Goal: Task Accomplishment & Management: Complete application form

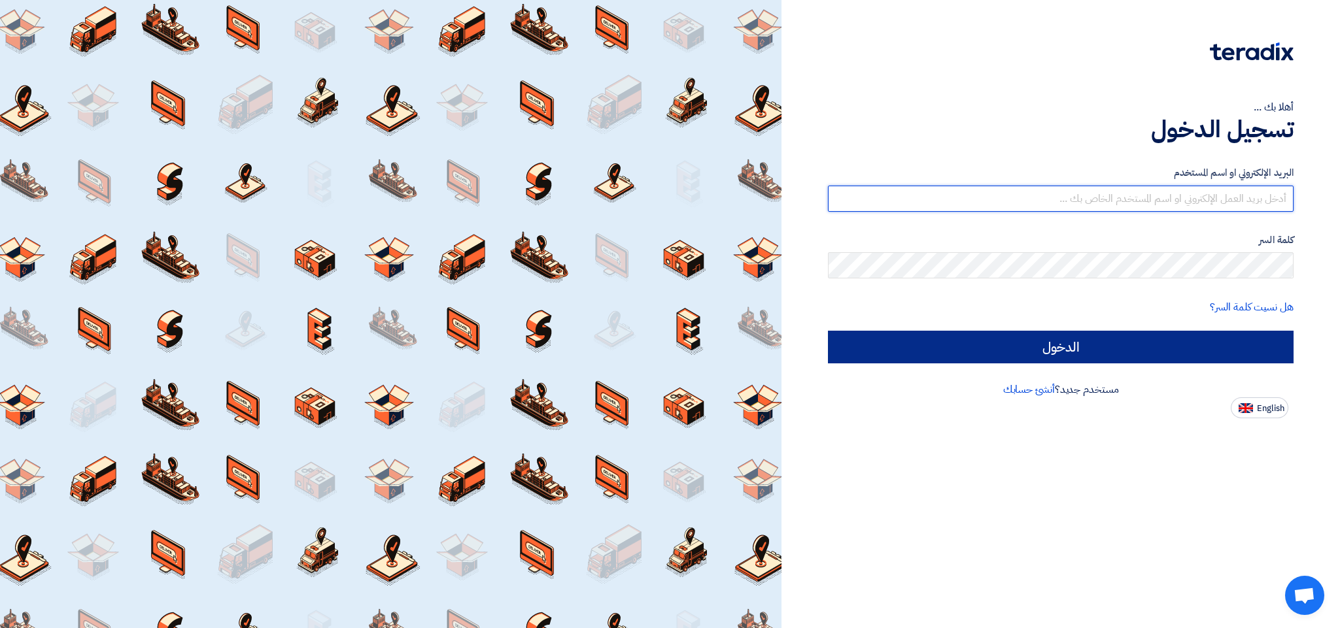
type input "[EMAIL_ADDRESS][DOMAIN_NAME]"
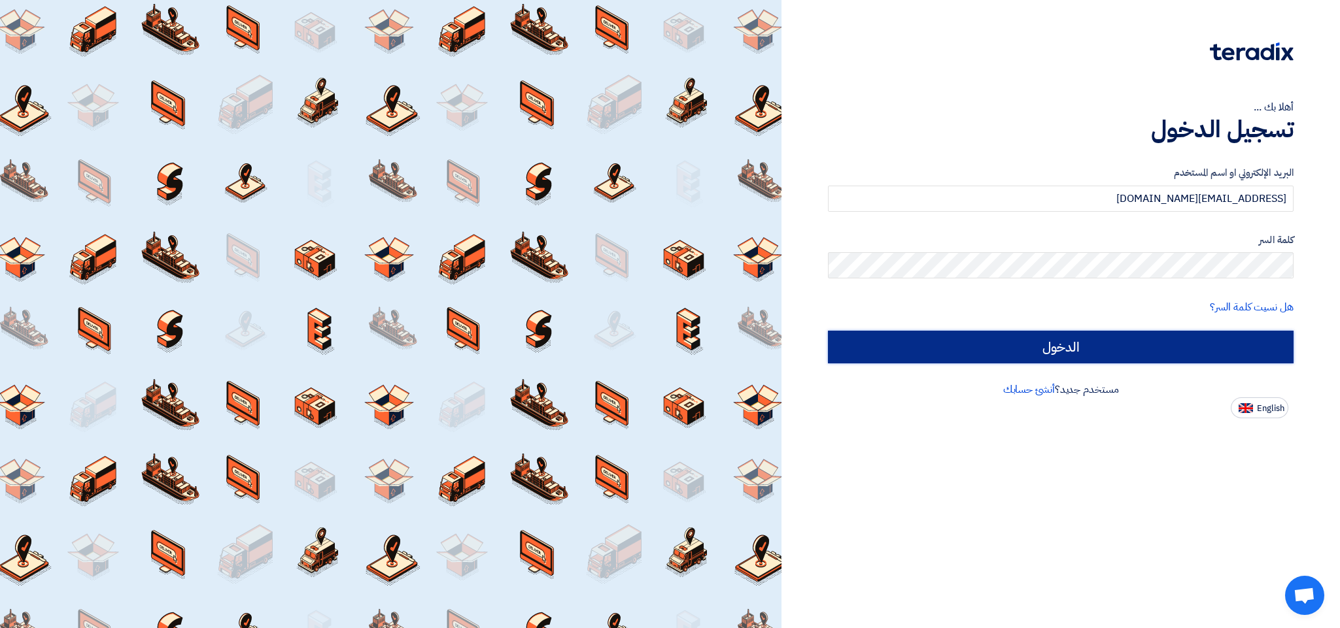
click at [1063, 345] on input "الدخول" at bounding box center [1061, 347] width 466 height 33
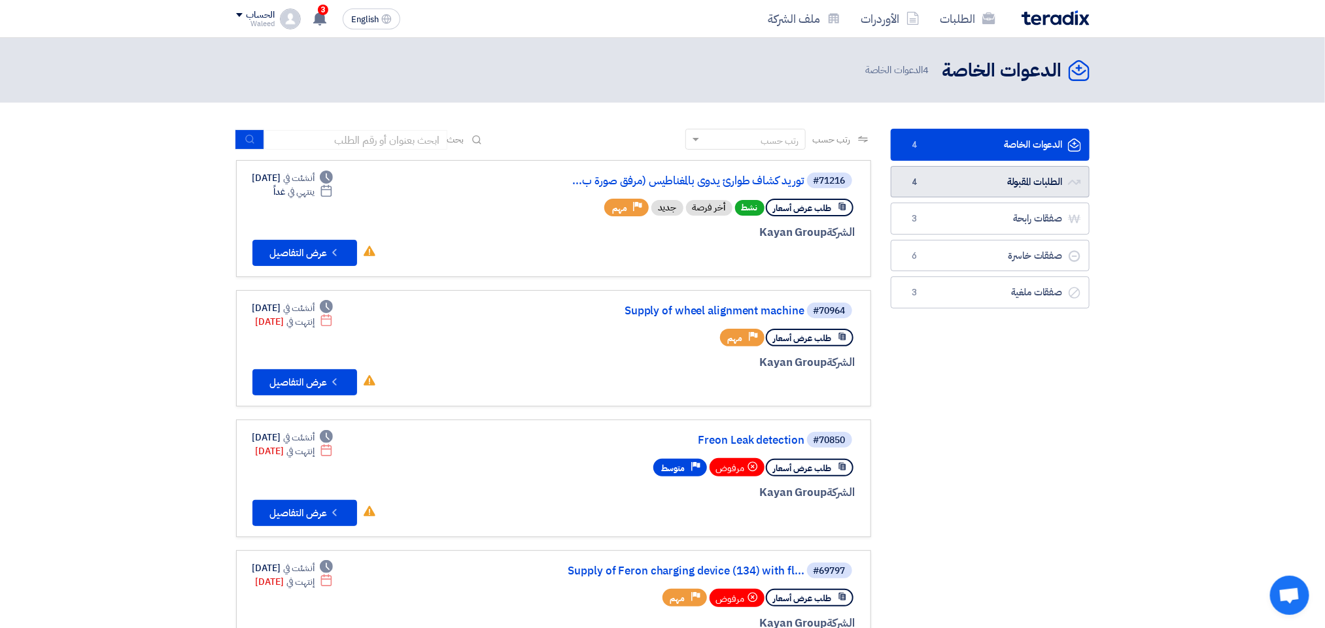
click at [993, 179] on link "الطلبات المقبولة الطلبات المقبولة 4" at bounding box center [989, 182] width 199 height 32
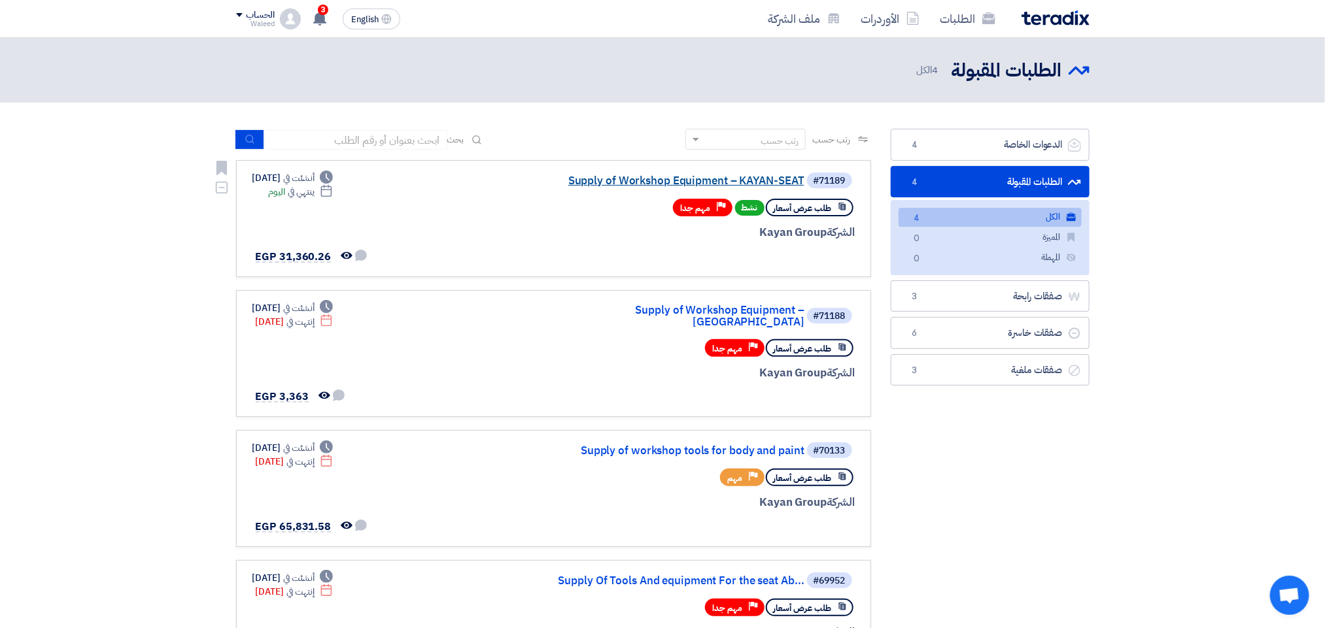
click at [744, 177] on link "Supply of Workshop Equipment – KAYAN-SEAT" at bounding box center [674, 181] width 262 height 12
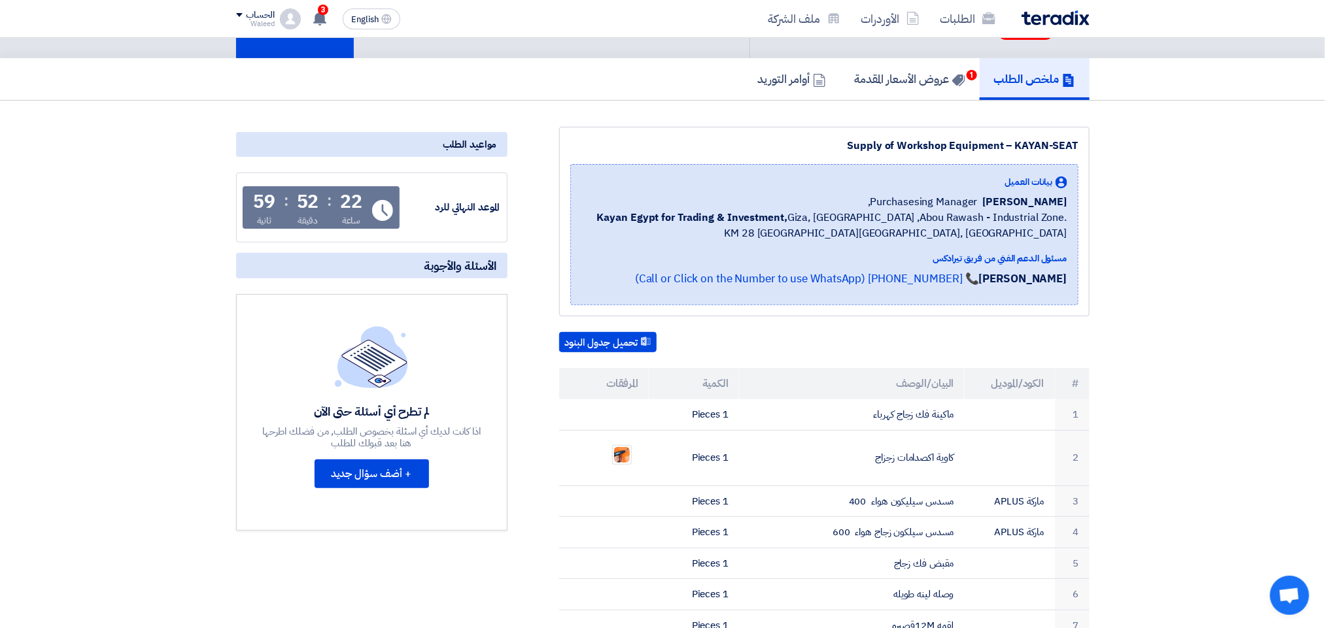
scroll to position [84, 0]
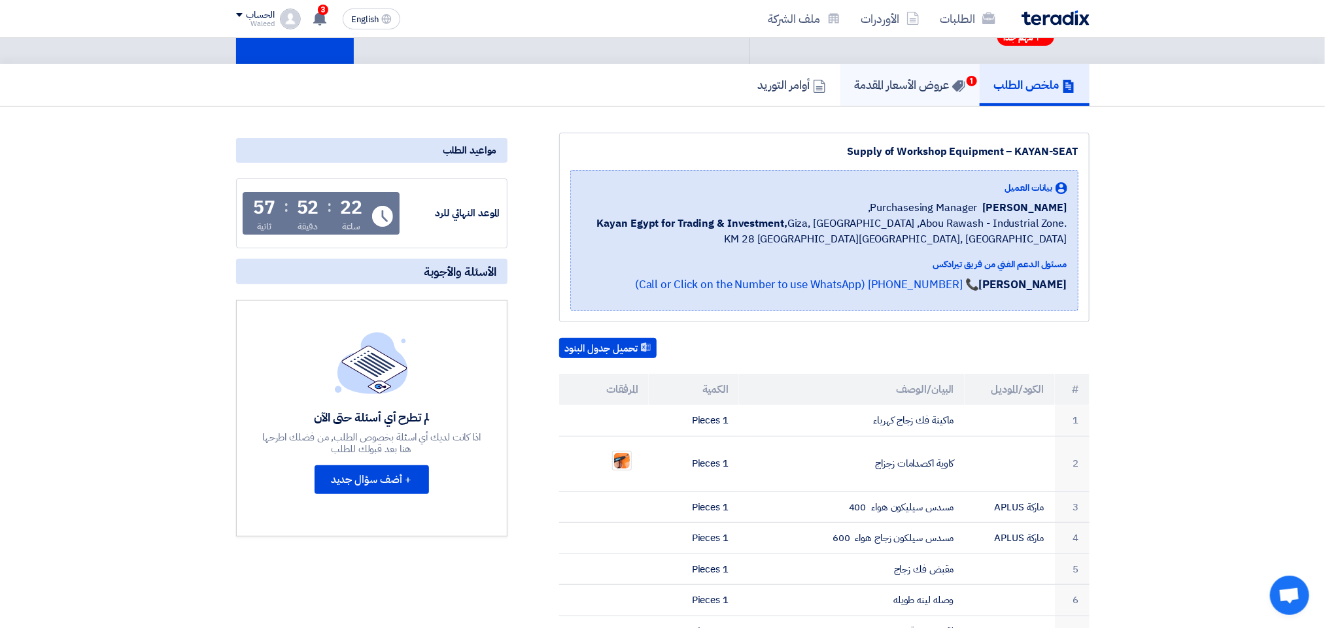
click at [881, 79] on h5 "عروض الأسعار المقدمة 1" at bounding box center [910, 84] width 110 height 15
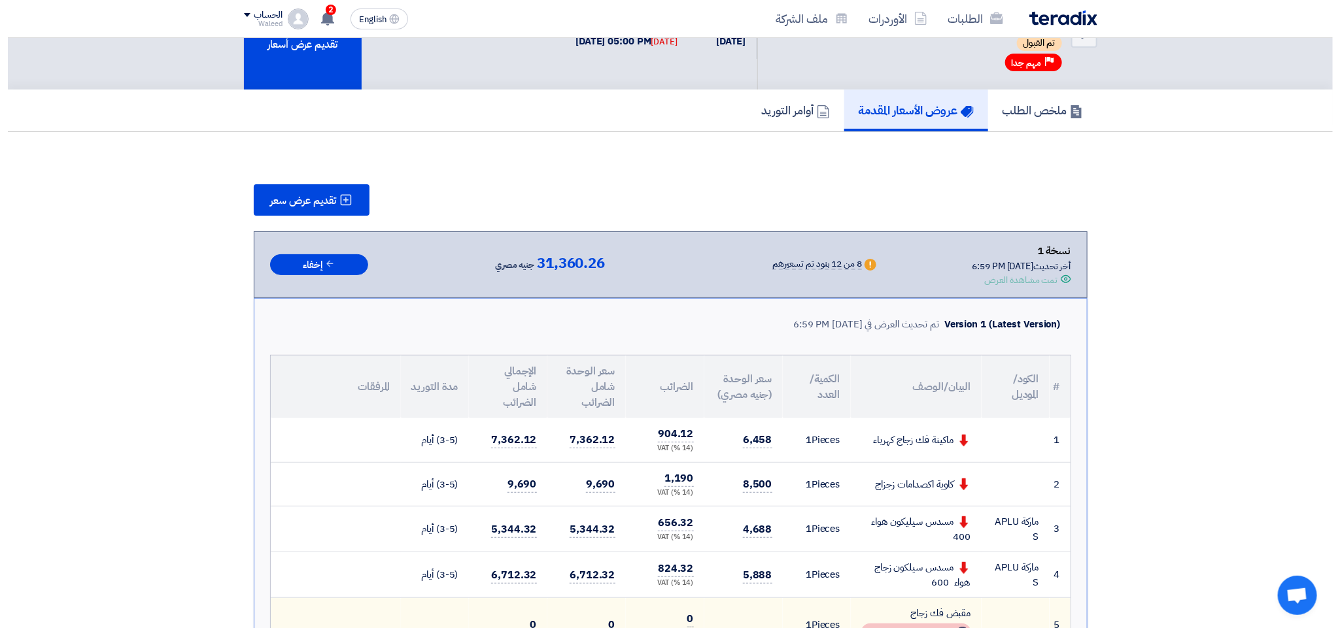
scroll to position [56, 0]
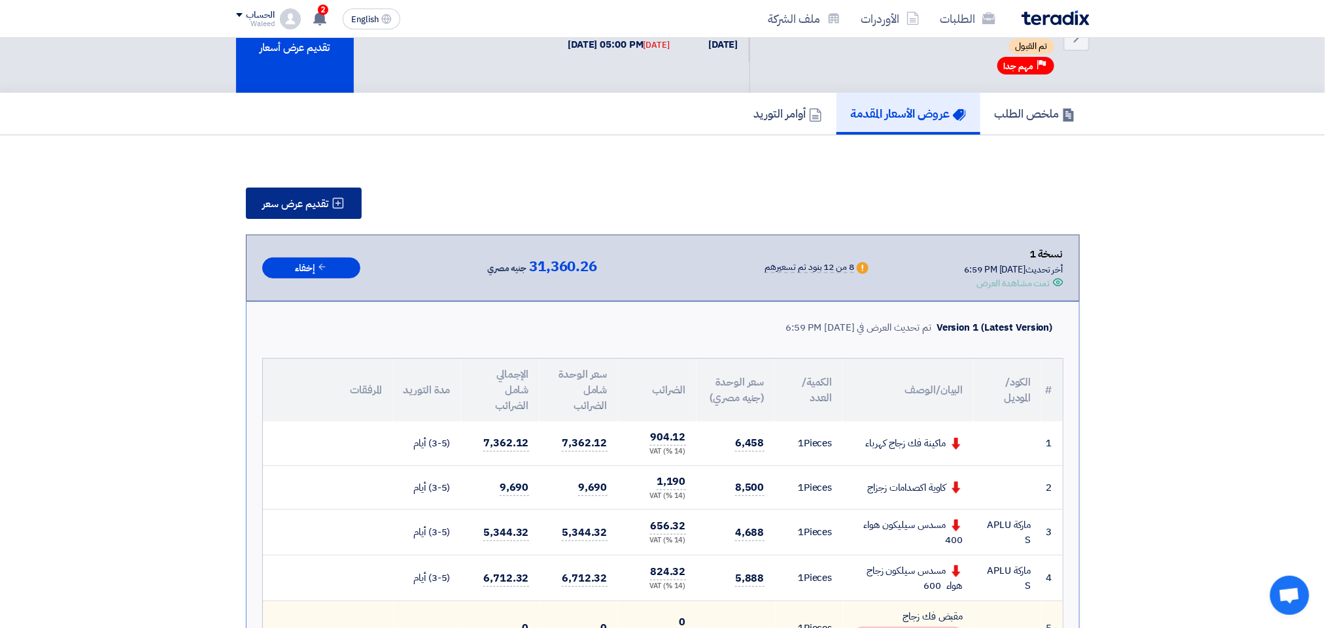
click at [301, 206] on span "تقديم عرض سعر" at bounding box center [296, 204] width 66 height 10
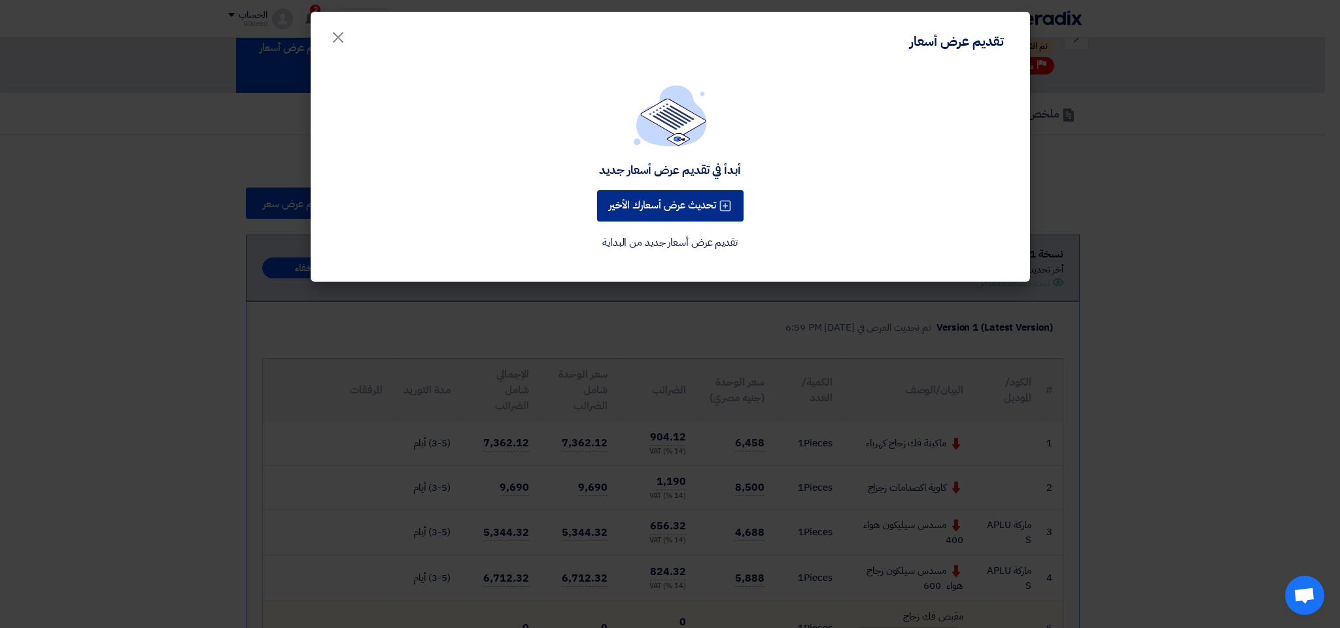
click at [665, 209] on button "تحديث عرض أسعارك الأخير" at bounding box center [670, 205] width 146 height 31
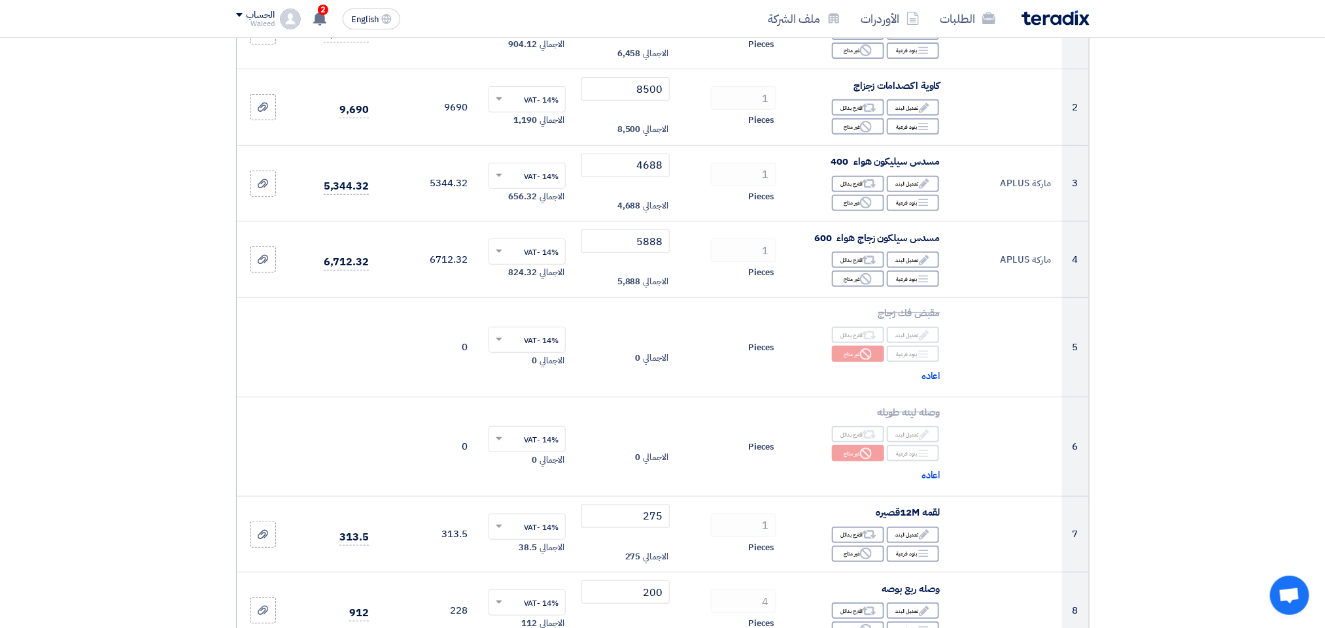
scroll to position [0, 0]
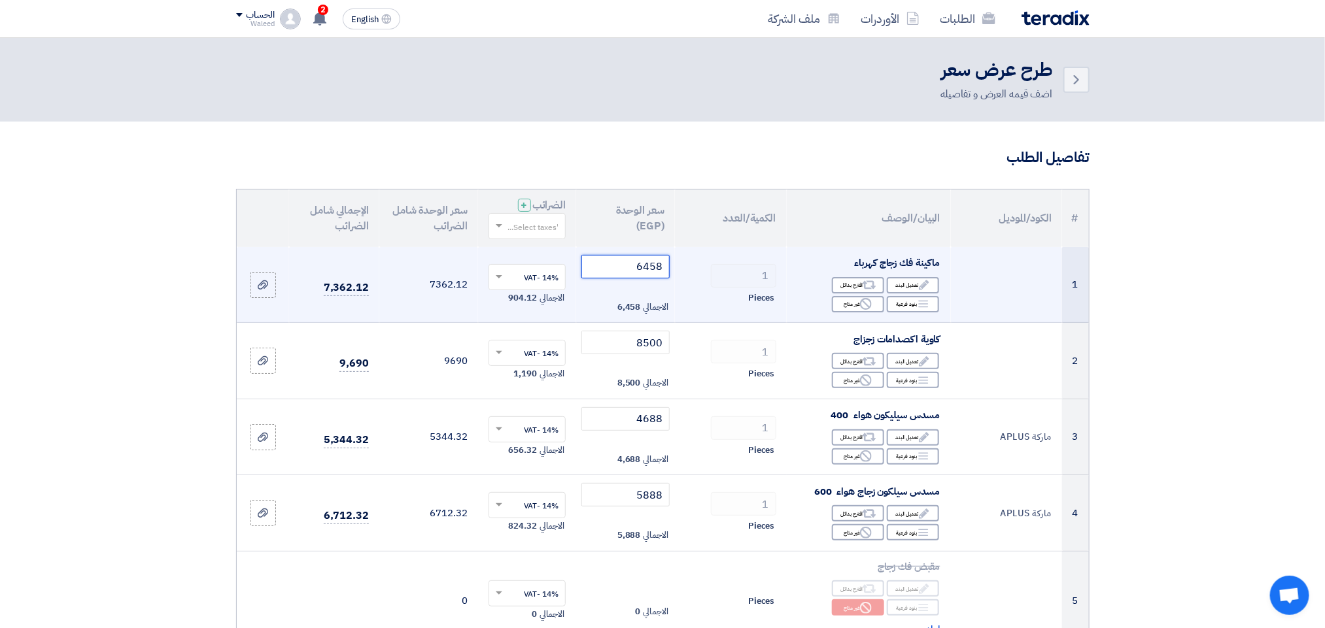
click at [620, 269] on input "6458" at bounding box center [625, 267] width 88 height 24
drag, startPoint x: 632, startPoint y: 267, endPoint x: 671, endPoint y: 267, distance: 38.6
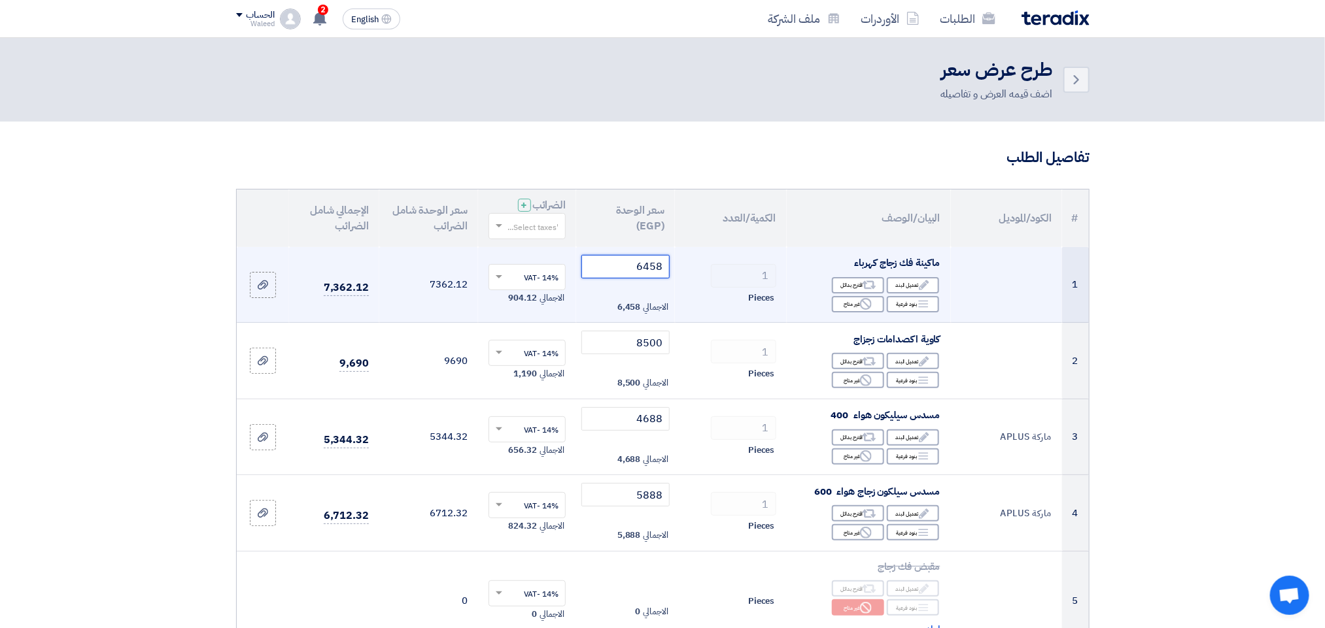
click at [671, 267] on td "6458 الاجمالي 6,458" at bounding box center [625, 285] width 99 height 76
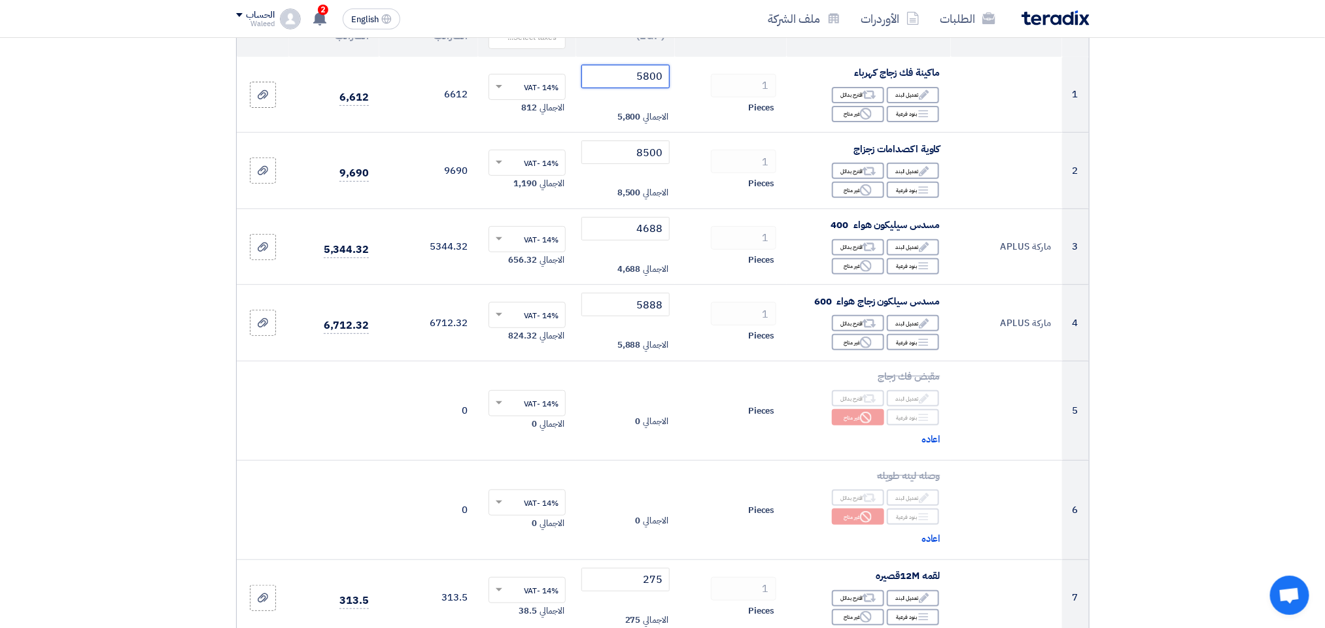
scroll to position [194, 0]
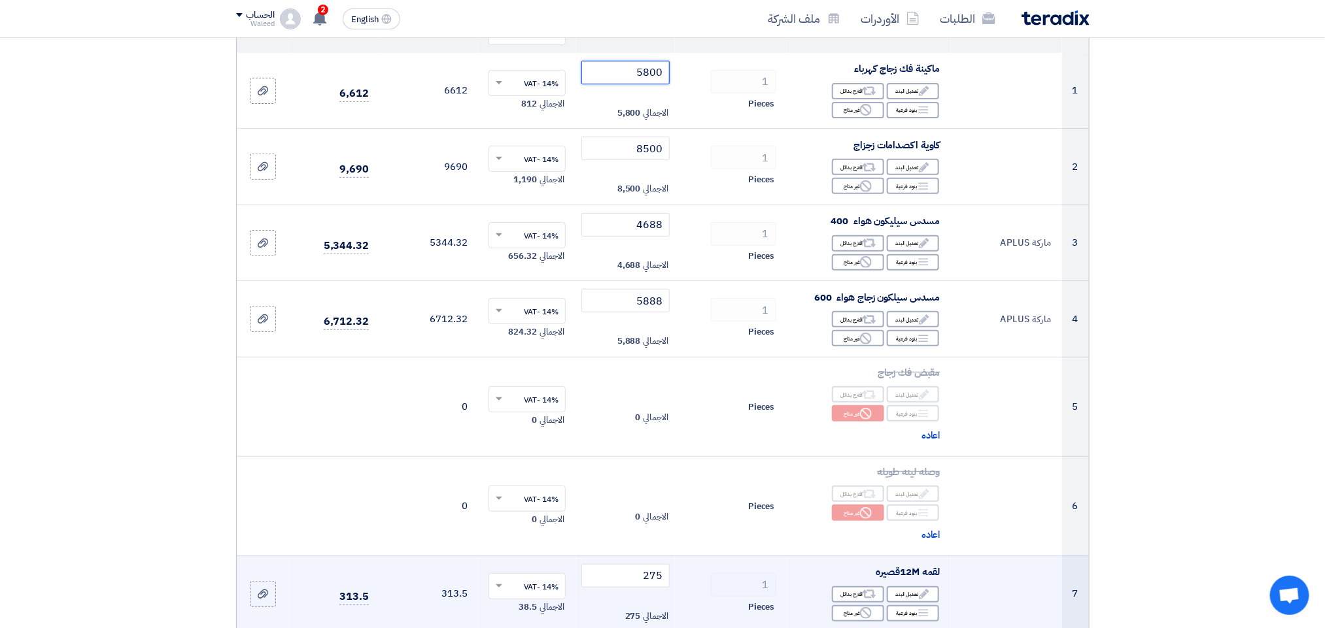
type input "5800"
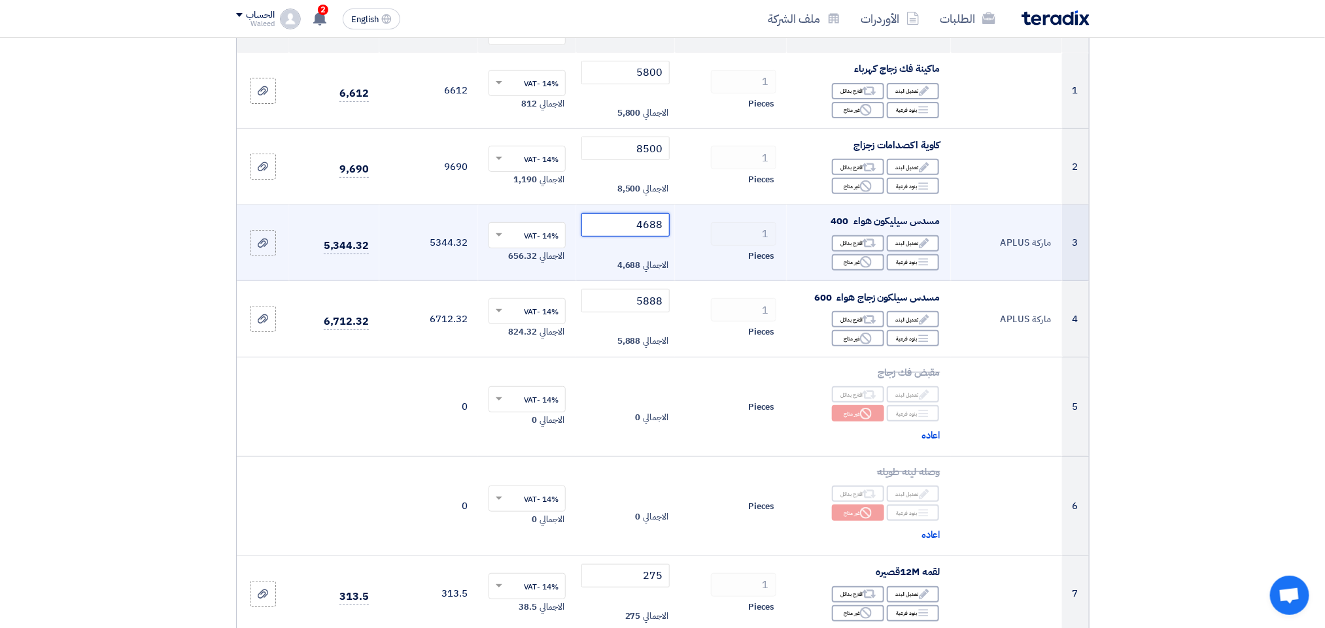
click at [632, 226] on input "4688" at bounding box center [625, 225] width 88 height 24
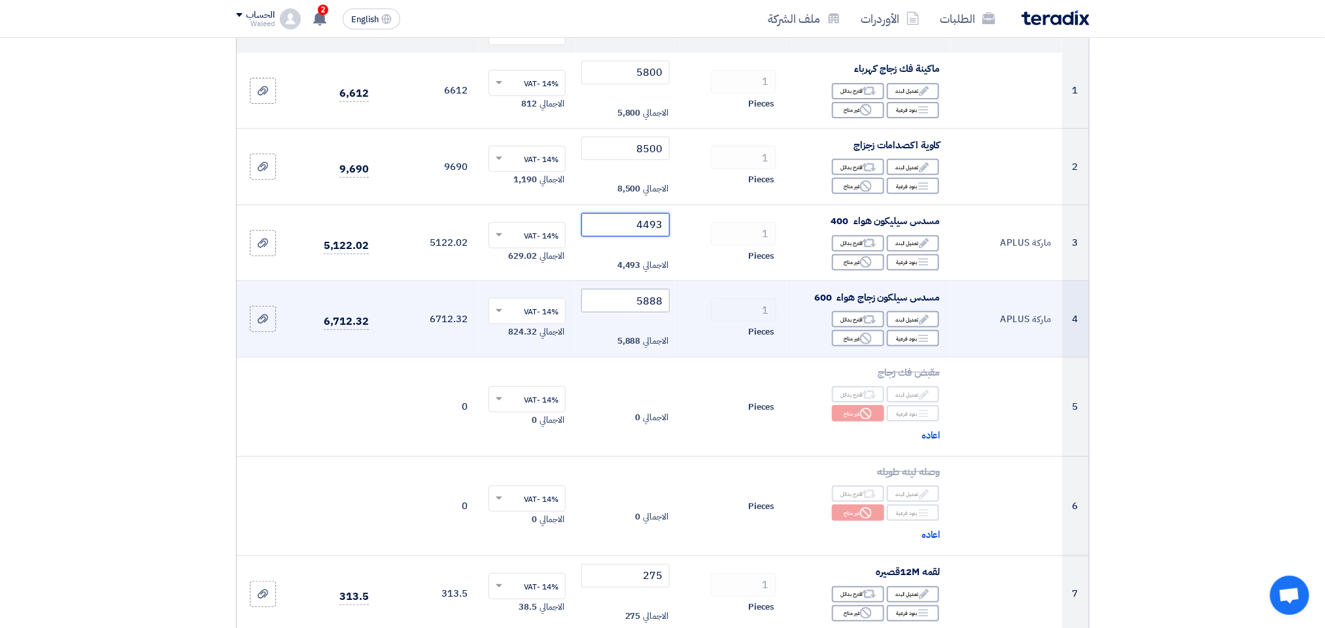
type input "4493"
click at [622, 301] on input "5888" at bounding box center [625, 301] width 88 height 24
drag, startPoint x: 630, startPoint y: 301, endPoint x: 679, endPoint y: 306, distance: 48.7
click at [679, 306] on tr "4 ماركة APLUS مسدس سيلكون زجاج هواء 600 Edit تعديل البند Alternative اقترح بدائ…" at bounding box center [663, 319] width 852 height 76
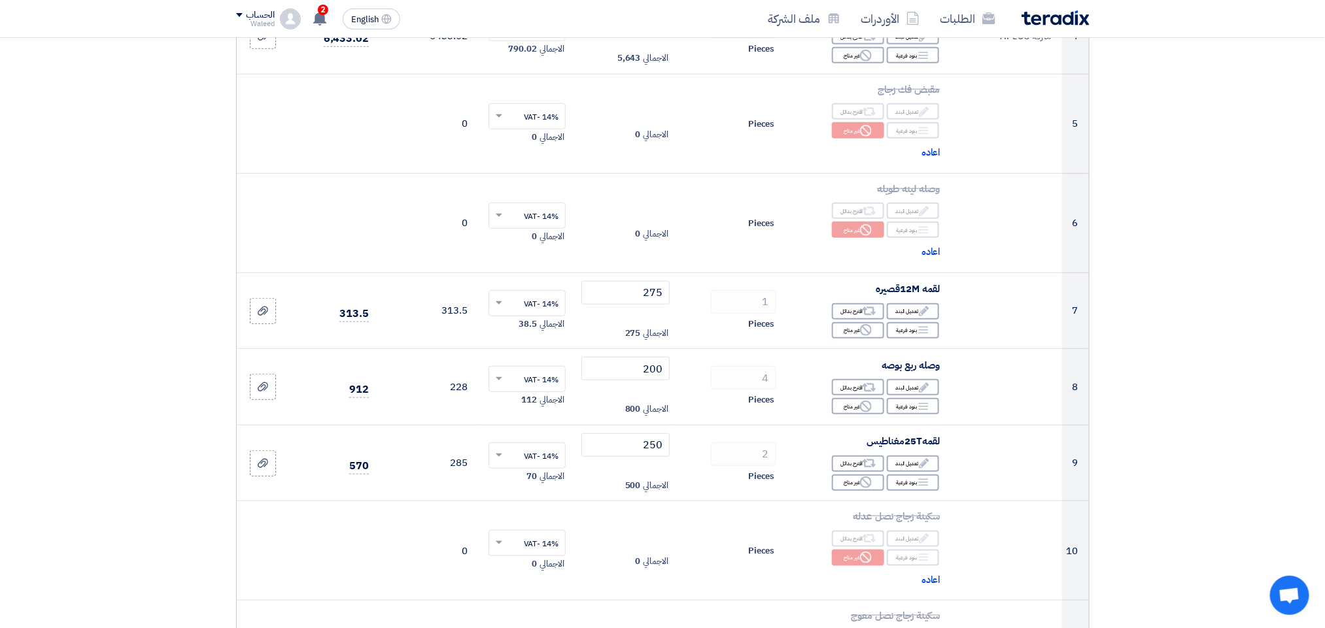
scroll to position [481, 0]
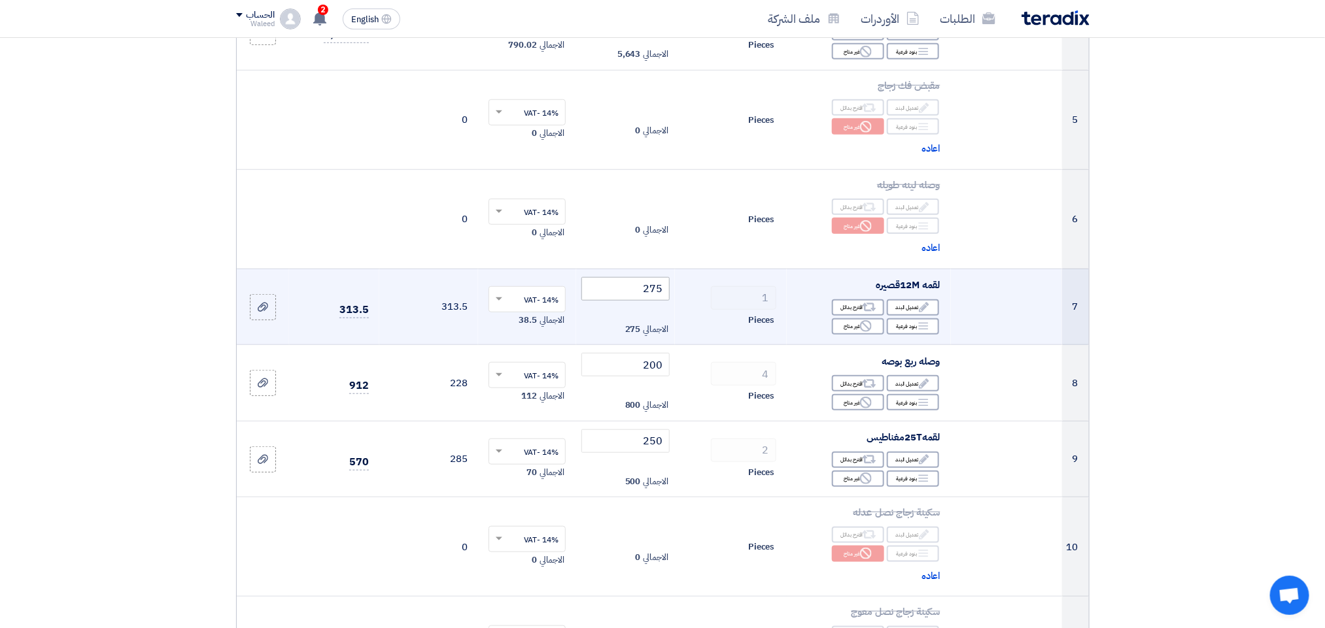
type input "5643"
drag, startPoint x: 651, startPoint y: 294, endPoint x: 660, endPoint y: 292, distance: 8.7
click at [660, 292] on input "275" at bounding box center [625, 289] width 88 height 24
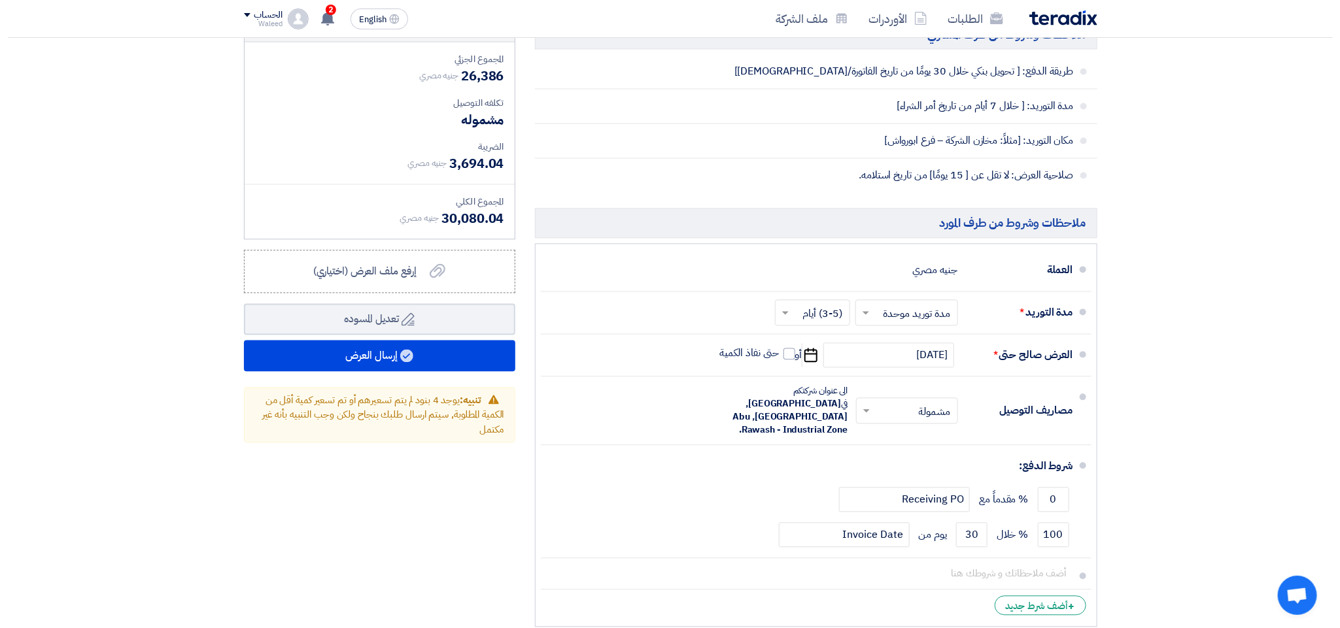
scroll to position [1305, 0]
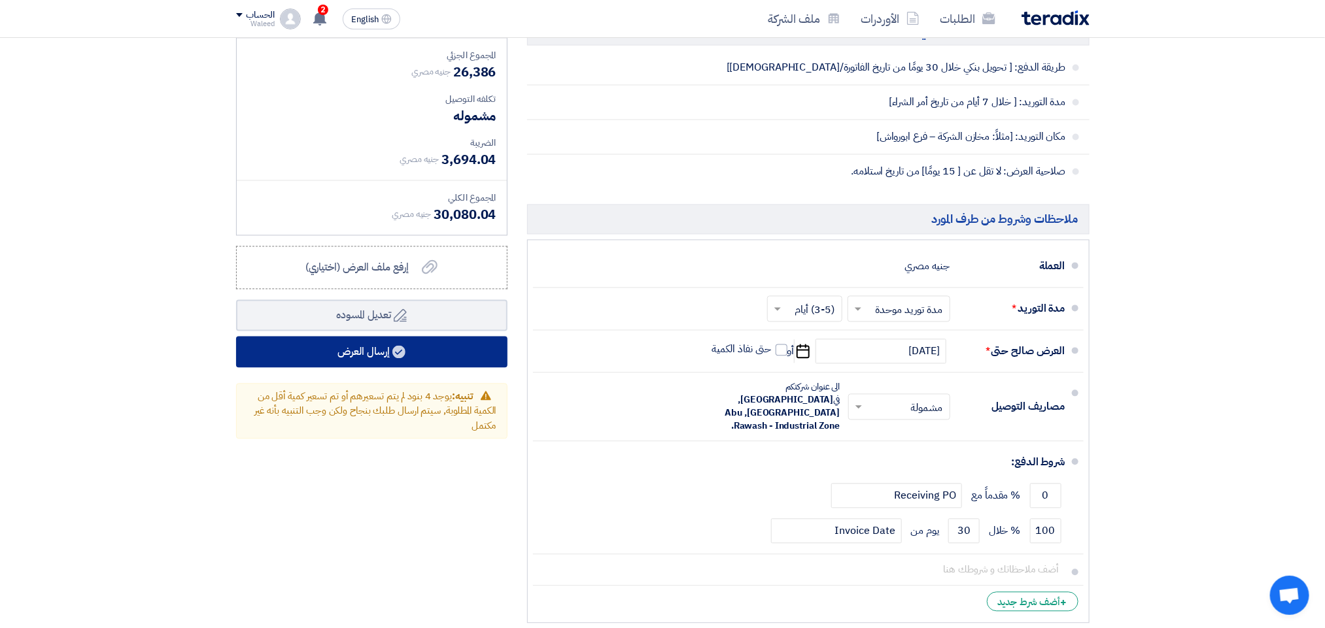
type input "250"
click at [364, 360] on button "إرسال العرض" at bounding box center [371, 352] width 271 height 31
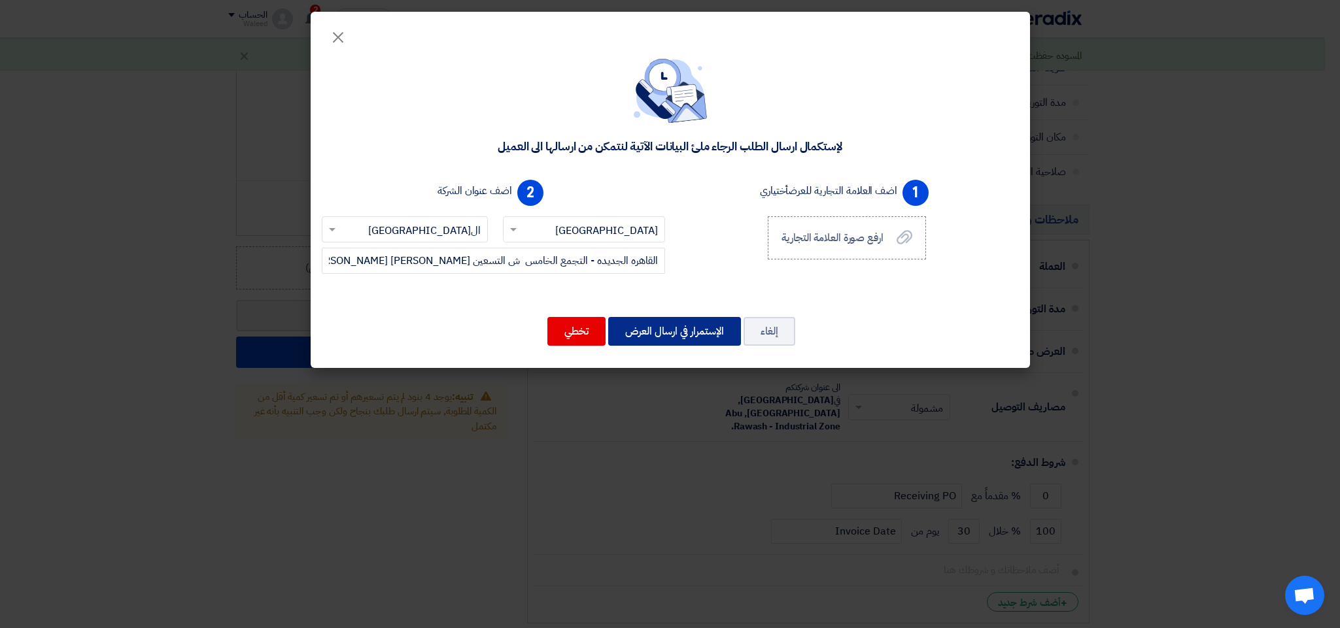
click at [661, 326] on button "الإستمرار في ارسال العرض" at bounding box center [674, 331] width 133 height 29
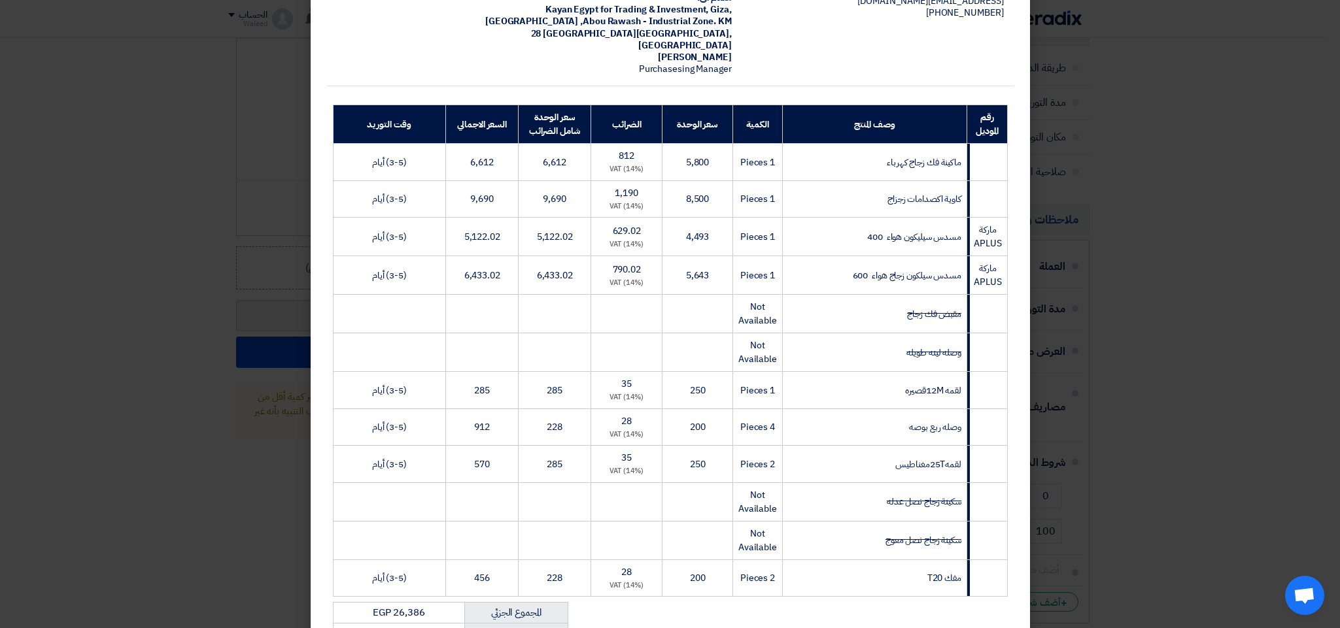
scroll to position [381, 0]
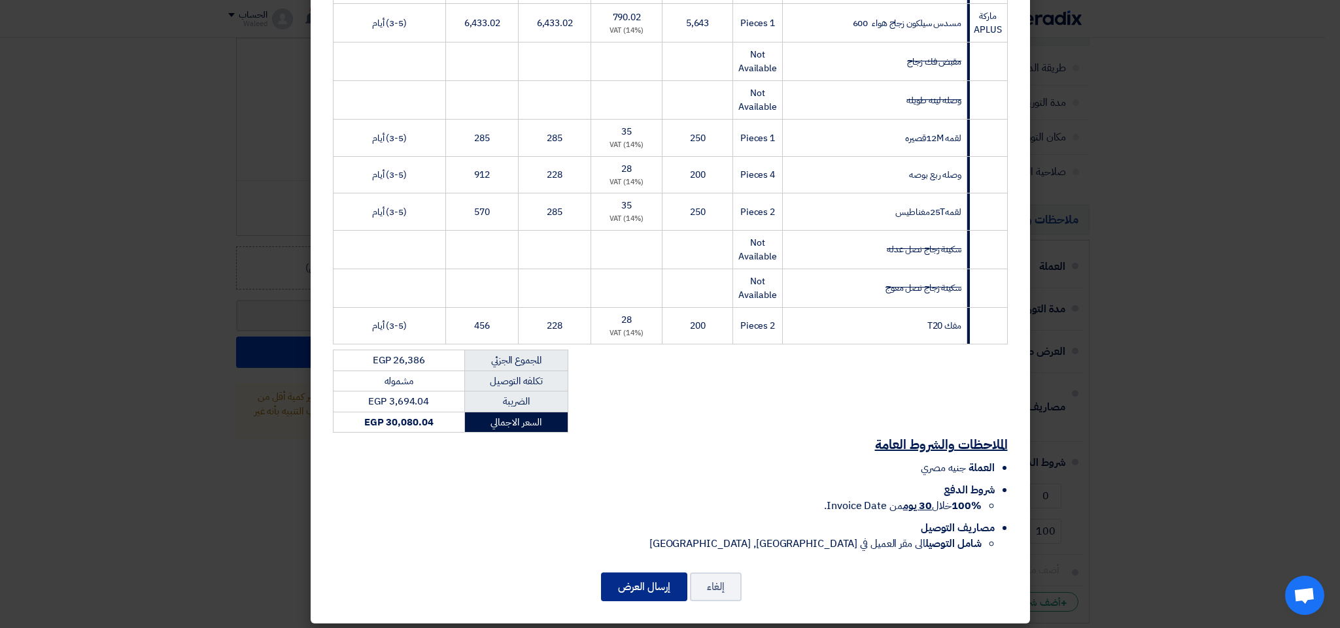
click at [644, 579] on button "إرسال العرض" at bounding box center [644, 587] width 86 height 29
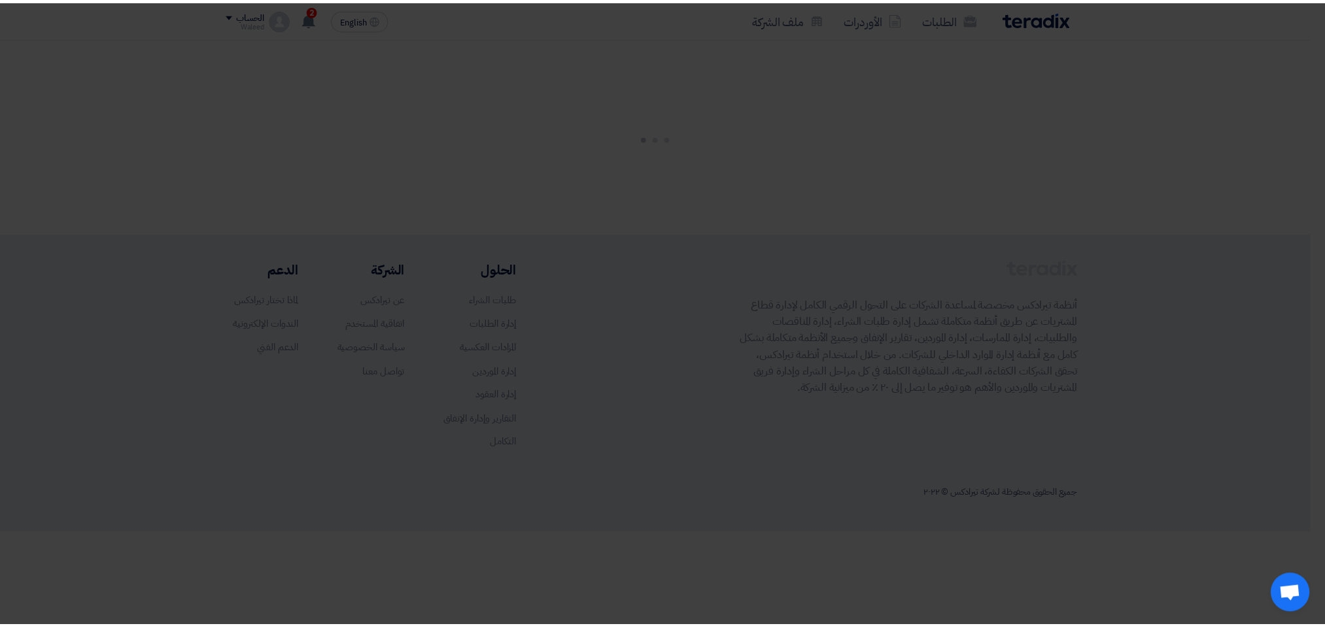
scroll to position [0, 0]
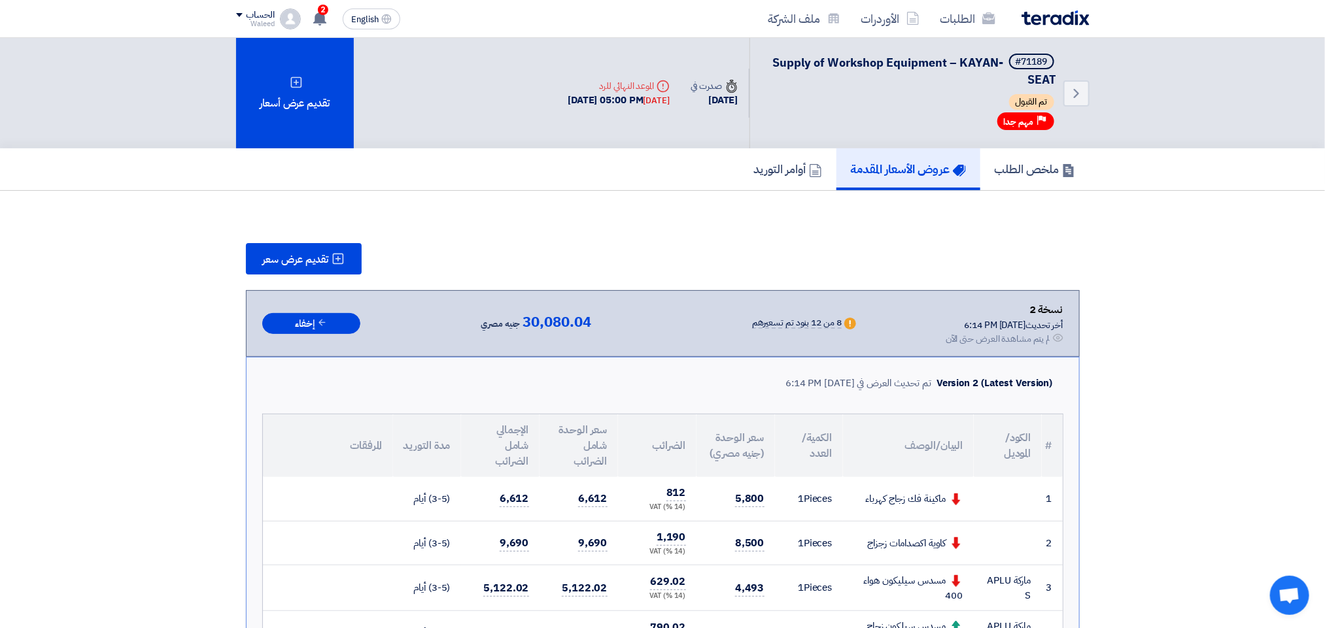
click at [912, 161] on h5 "عروض الأسعار المقدمة" at bounding box center [908, 168] width 115 height 15
click at [324, 14] on span "2" at bounding box center [323, 10] width 10 height 10
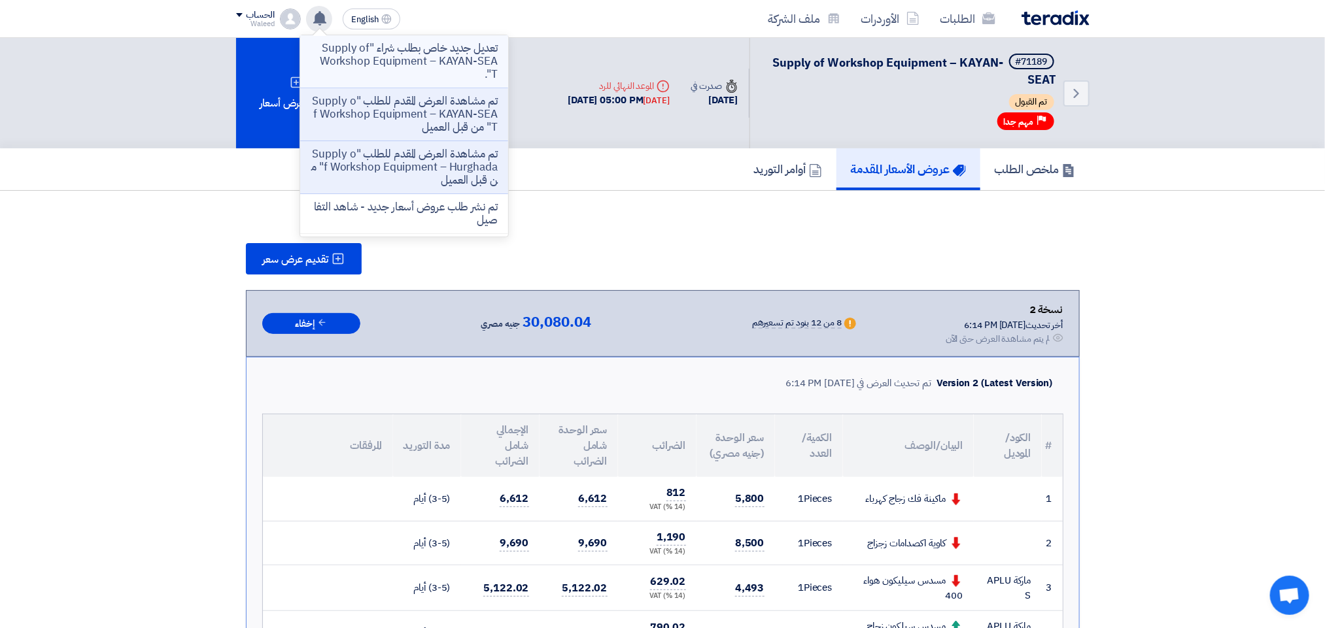
click at [394, 59] on p "تعديل جديد خاص بطلب شراء "Supply of Workshop Equipment – KAYAN-SEAT"." at bounding box center [404, 61] width 187 height 39
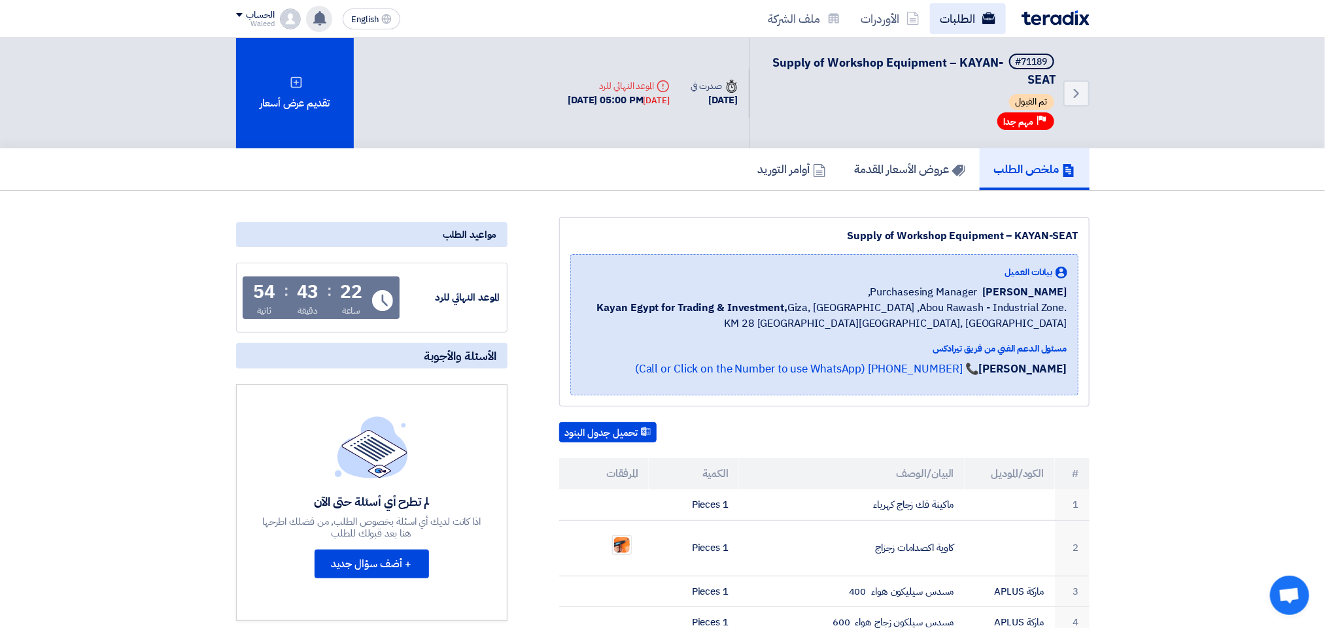
click at [952, 14] on link "الطلبات" at bounding box center [968, 18] width 76 height 31
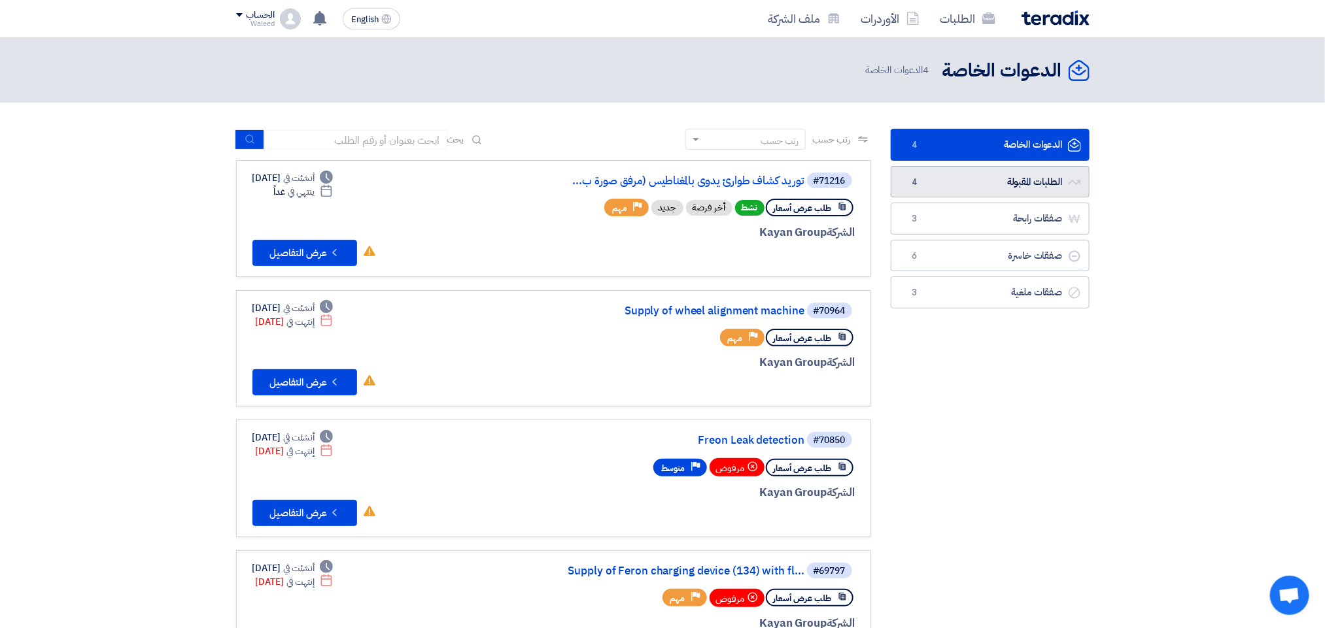
click at [930, 190] on link "الطلبات المقبولة الطلبات المقبولة 4" at bounding box center [989, 182] width 199 height 32
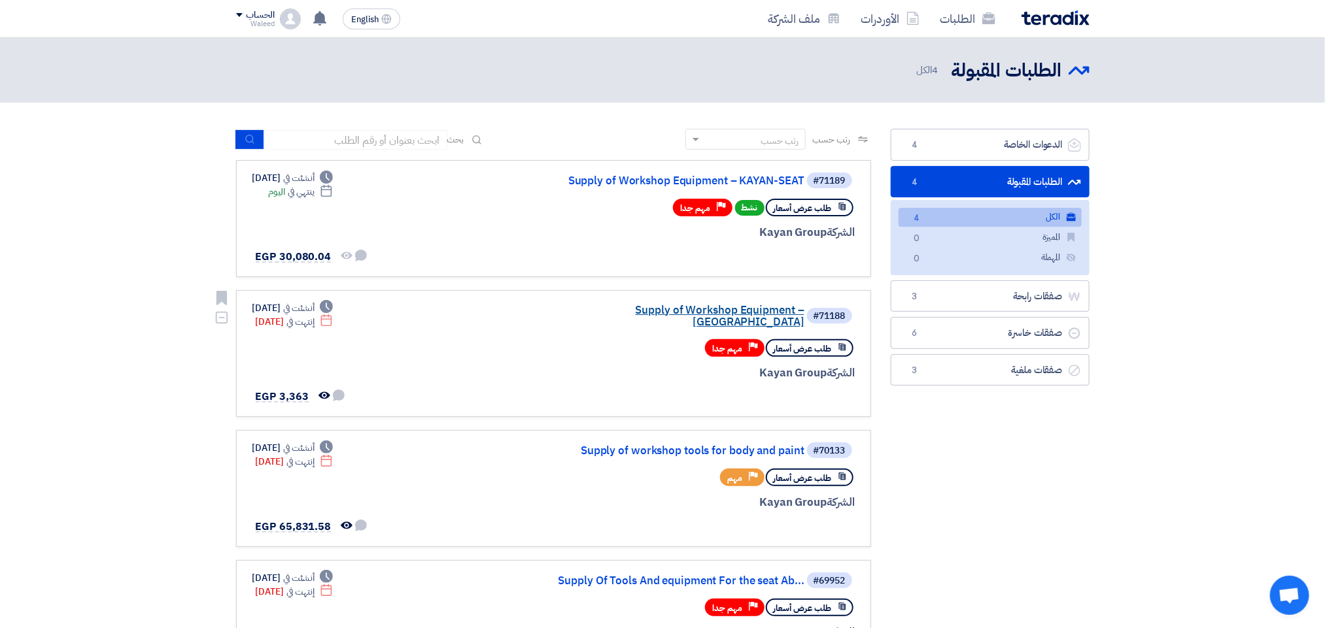
click at [726, 312] on link "Supply of Workshop Equipment – [GEOGRAPHIC_DATA]" at bounding box center [674, 317] width 262 height 24
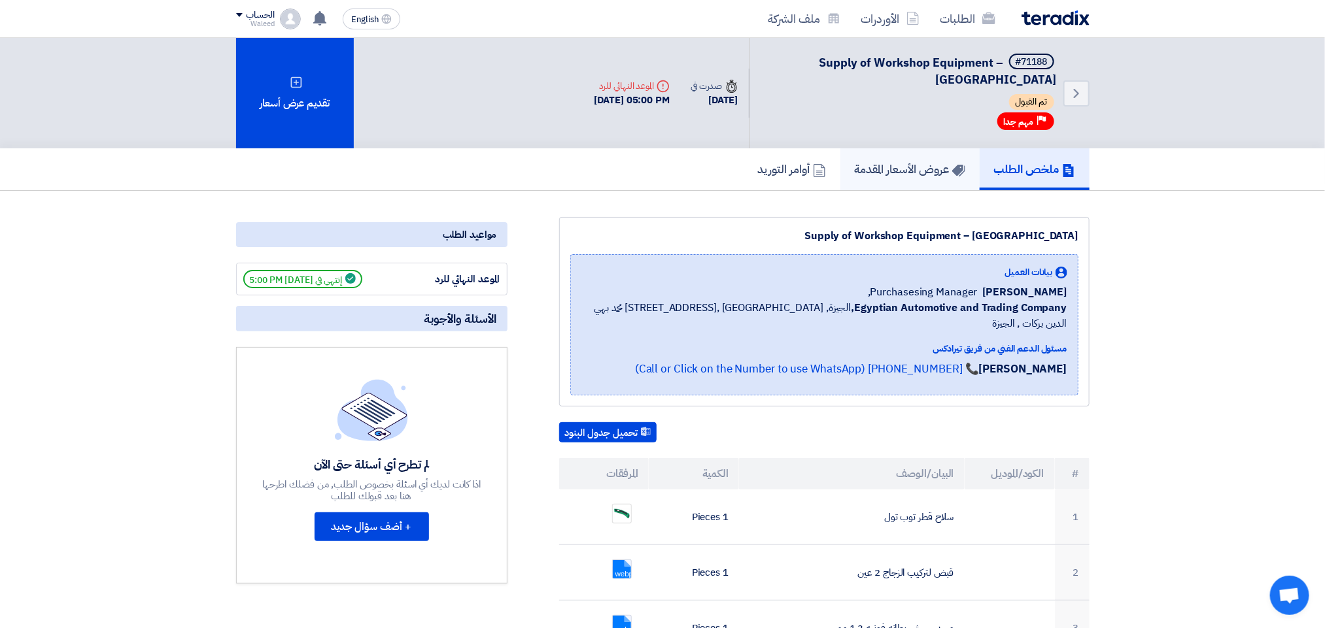
click at [907, 165] on h5 "عروض الأسعار المقدمة" at bounding box center [910, 168] width 110 height 15
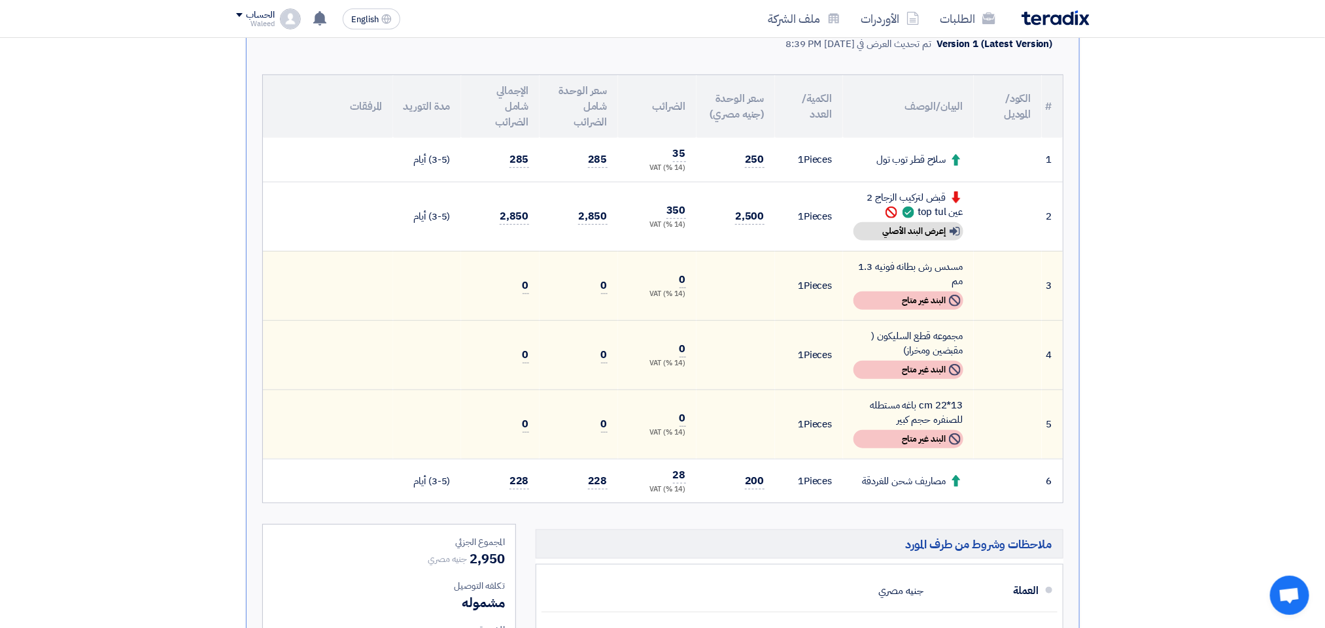
scroll to position [344, 0]
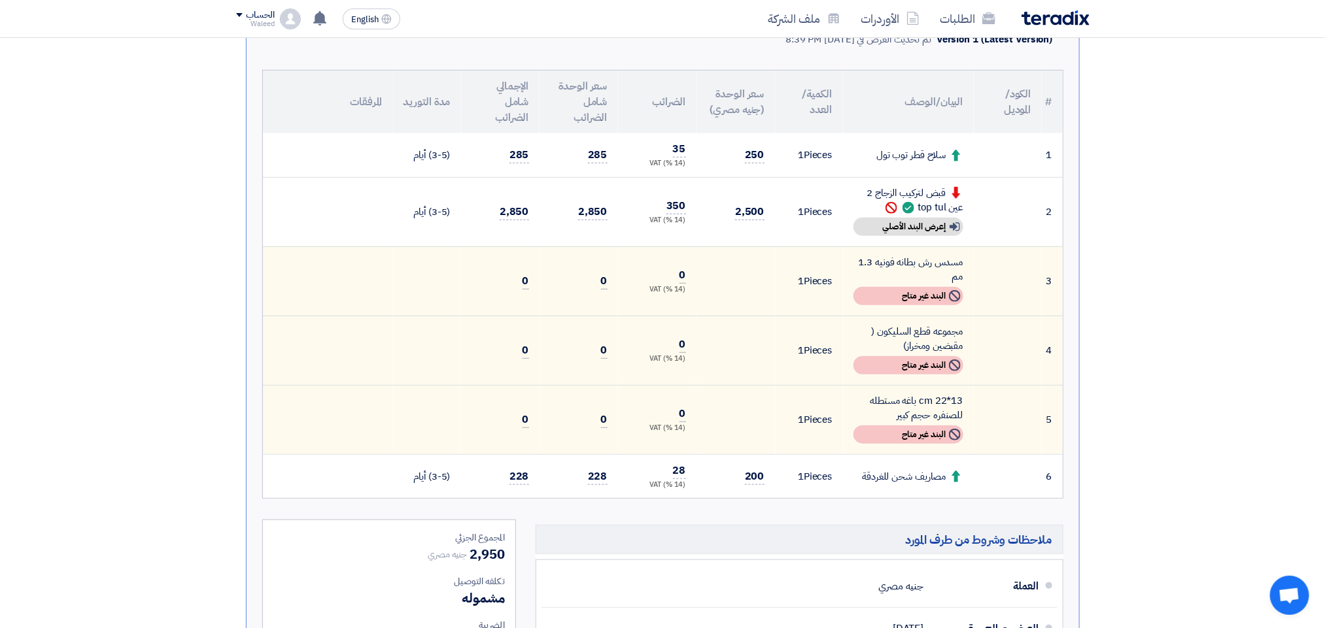
click at [361, 346] on td at bounding box center [328, 350] width 130 height 69
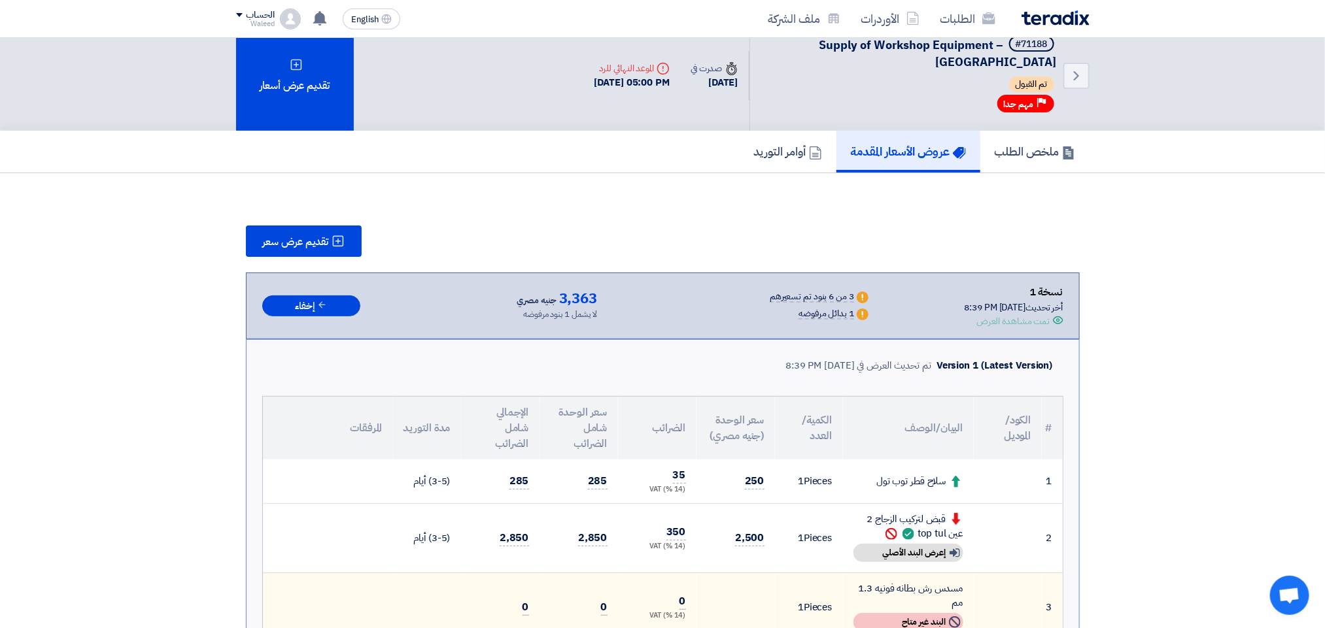
scroll to position [0, 0]
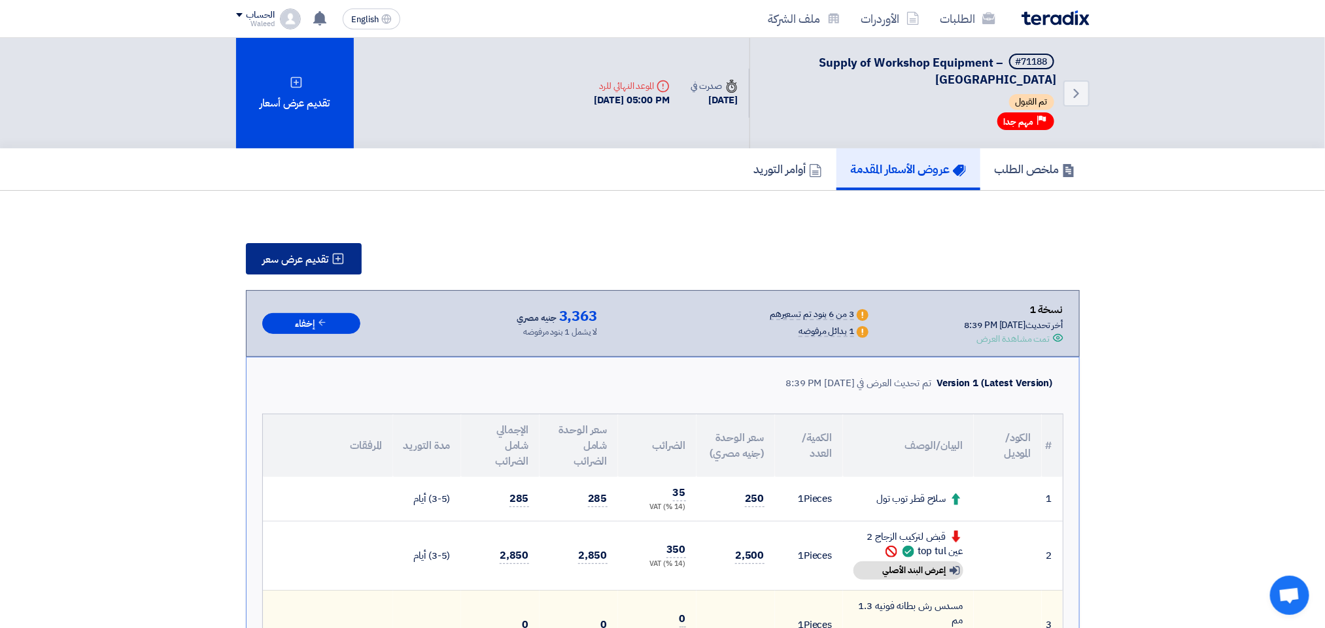
click at [289, 258] on span "تقديم عرض سعر" at bounding box center [296, 259] width 66 height 10
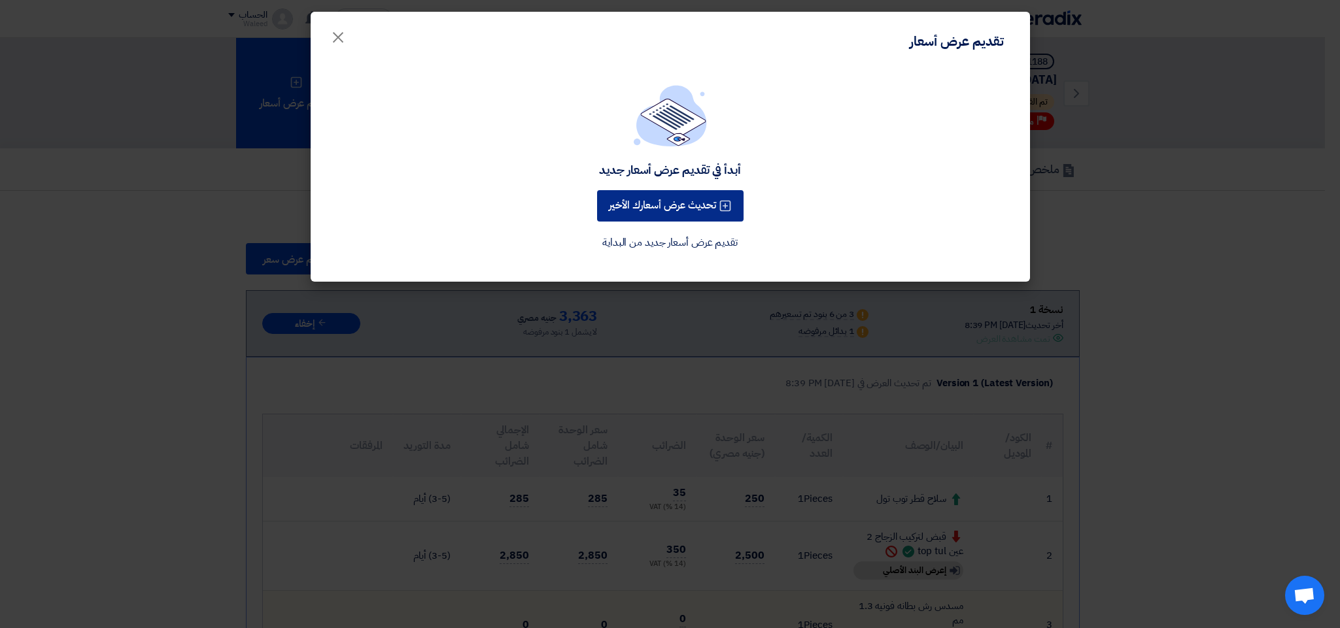
click at [641, 208] on button "تحديث عرض أسعارك الأخير" at bounding box center [670, 205] width 146 height 31
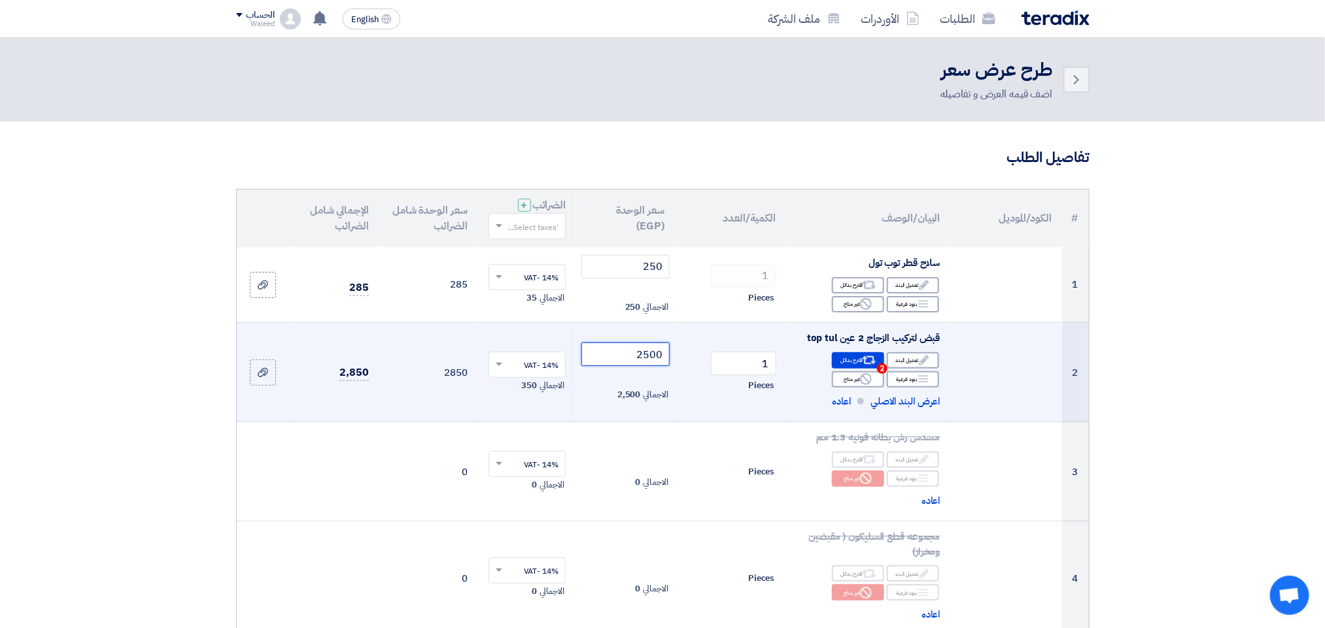
drag, startPoint x: 645, startPoint y: 356, endPoint x: 671, endPoint y: 359, distance: 26.4
click at [671, 357] on td "2500 الاجمالي 2,500" at bounding box center [625, 372] width 99 height 99
drag, startPoint x: 651, startPoint y: 355, endPoint x: 663, endPoint y: 355, distance: 11.8
click at [663, 355] on input "2200" at bounding box center [625, 355] width 88 height 24
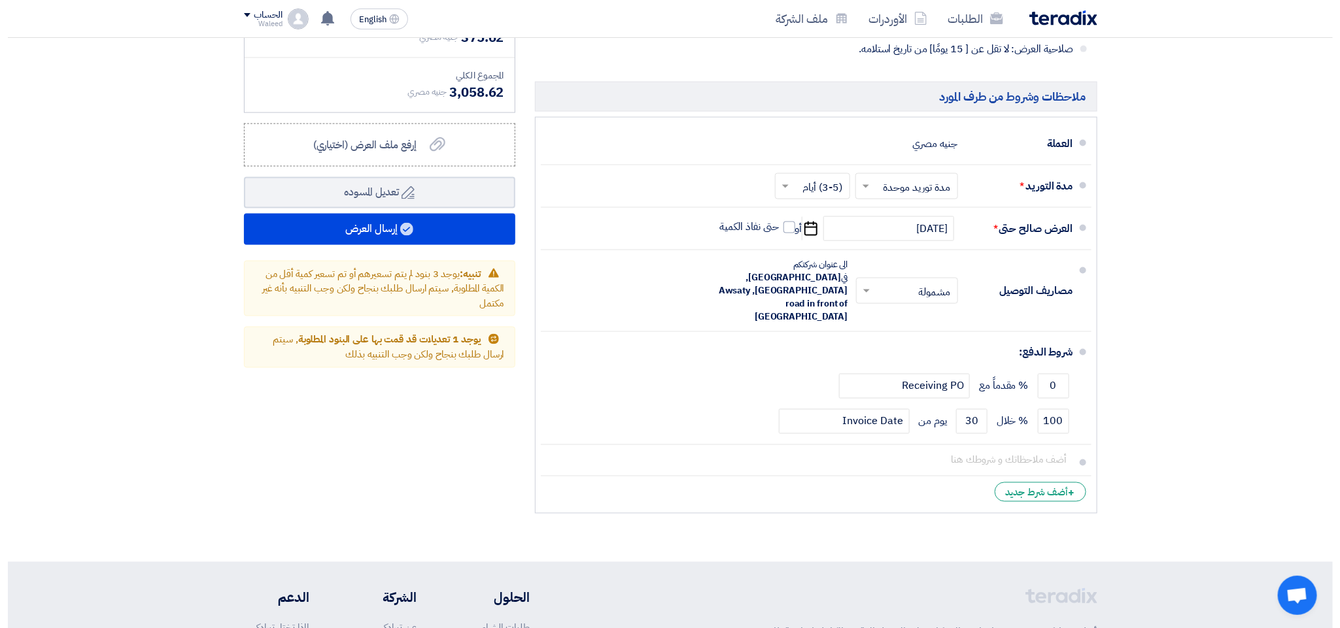
scroll to position [997, 0]
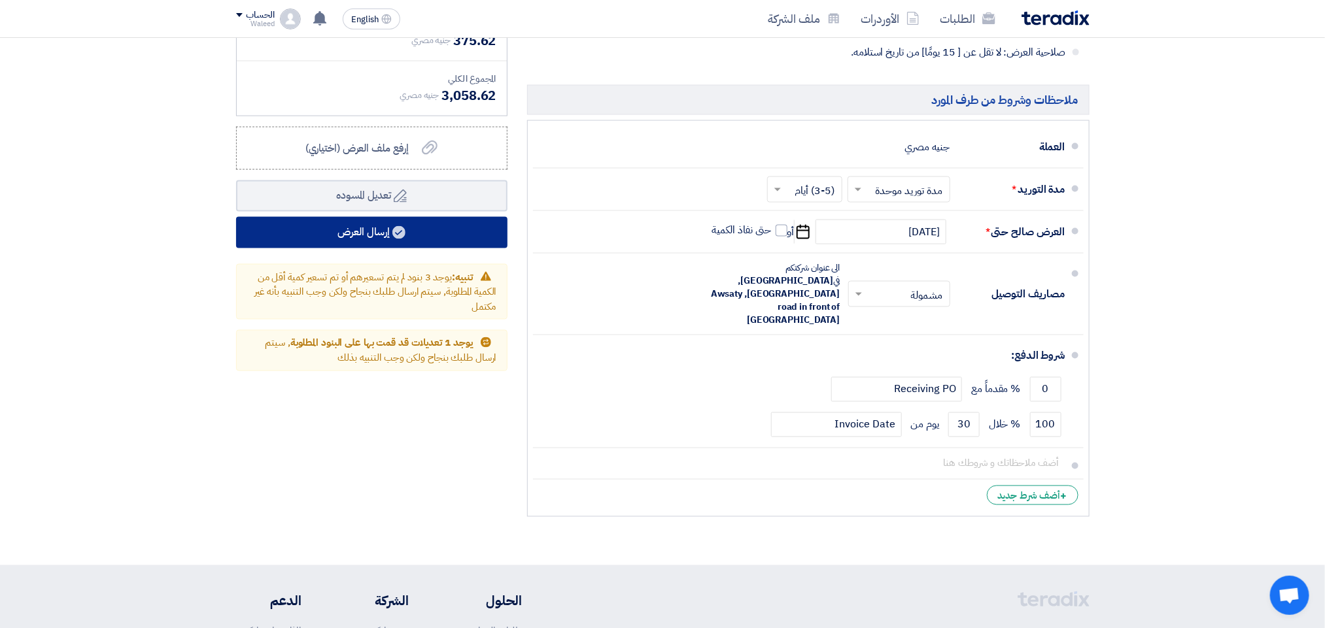
type input "2233"
click at [361, 229] on button "إرسال العرض" at bounding box center [371, 232] width 271 height 31
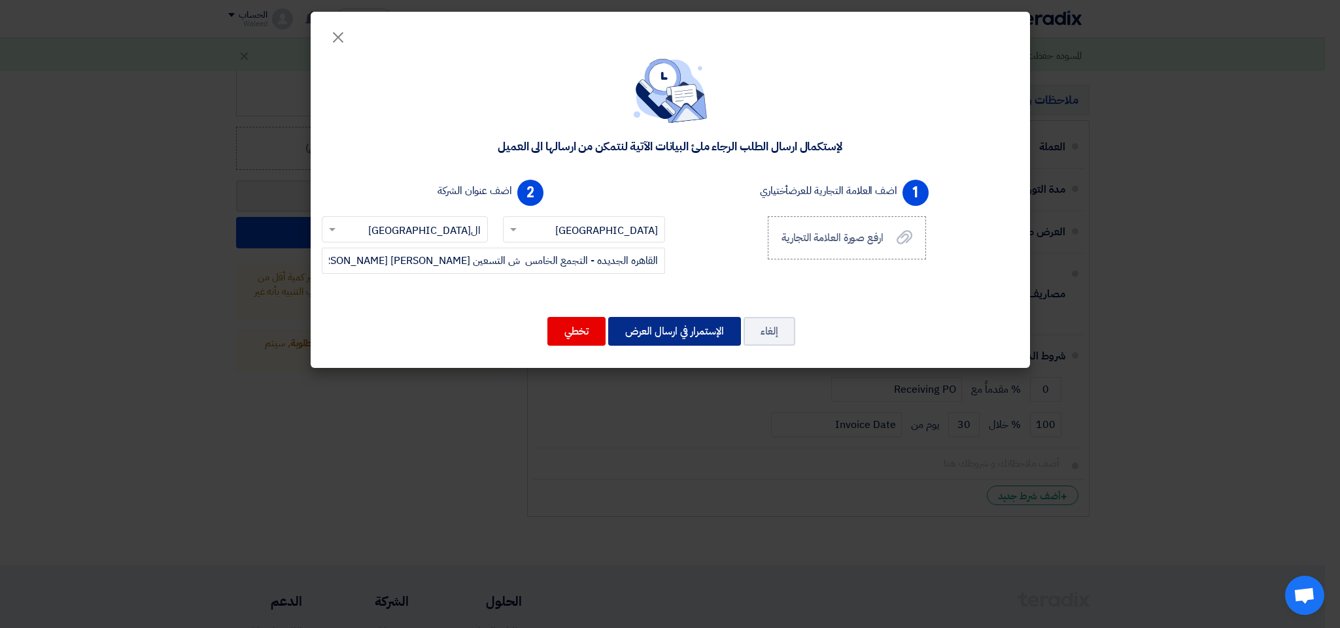
click at [686, 336] on button "الإستمرار في ارسال العرض" at bounding box center [674, 331] width 133 height 29
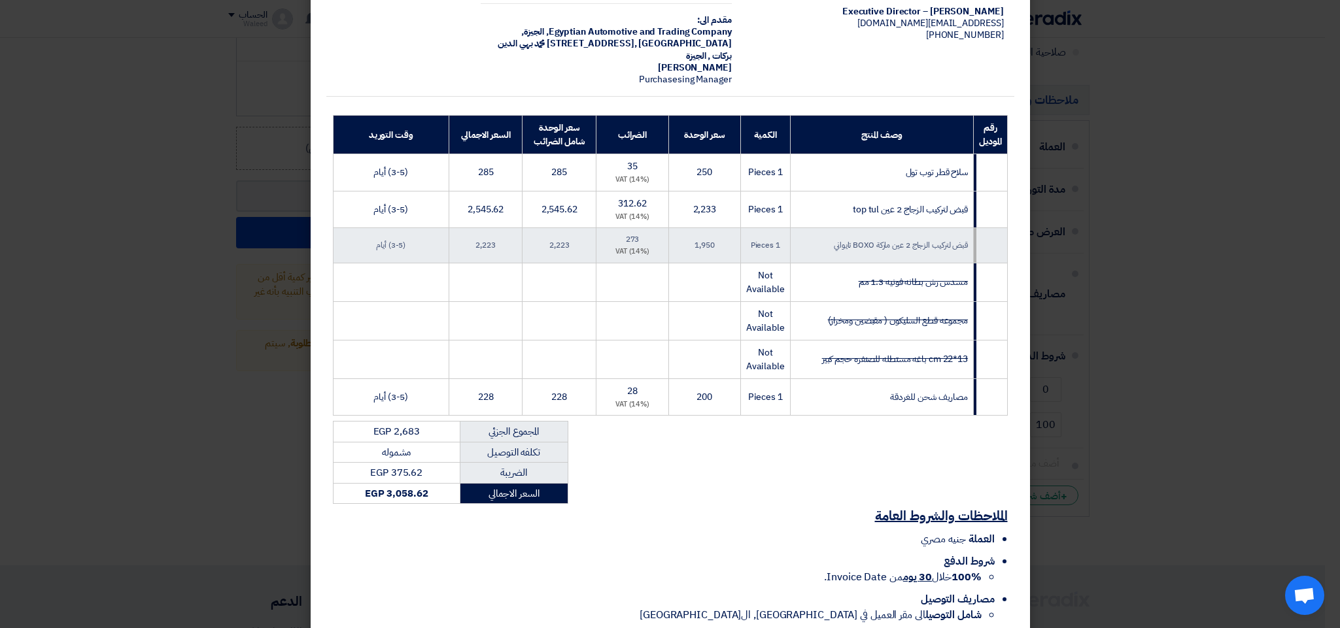
scroll to position [175, 0]
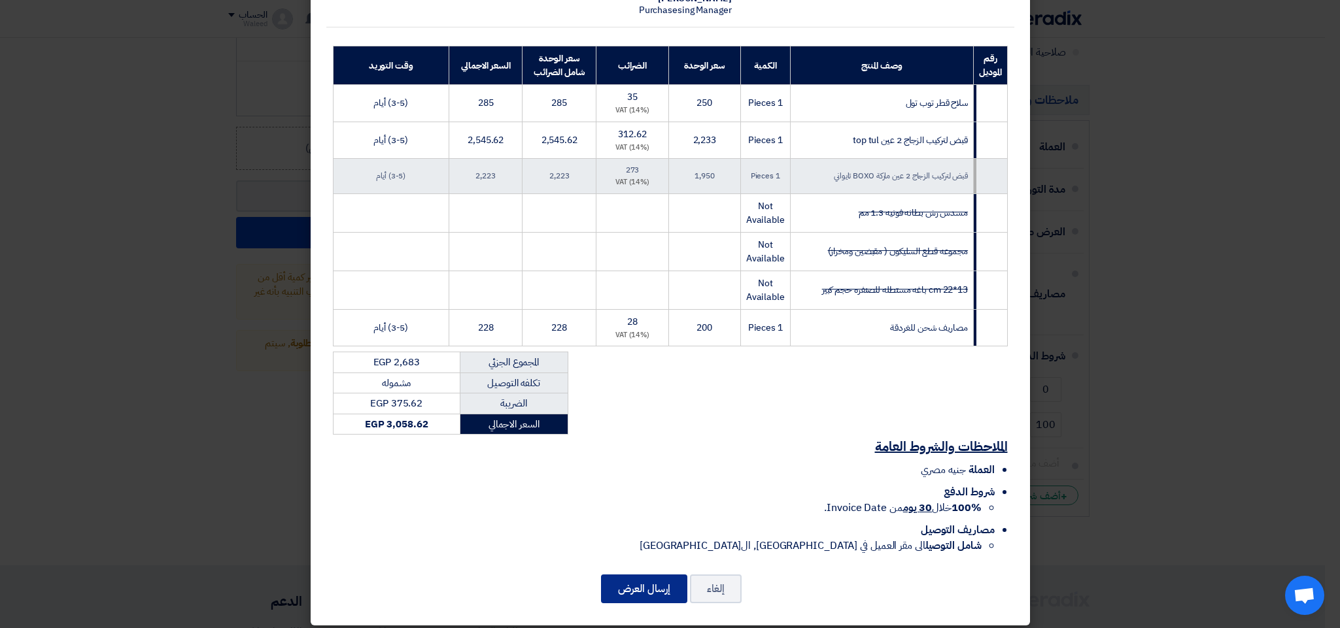
click at [654, 583] on button "إرسال العرض" at bounding box center [644, 589] width 86 height 29
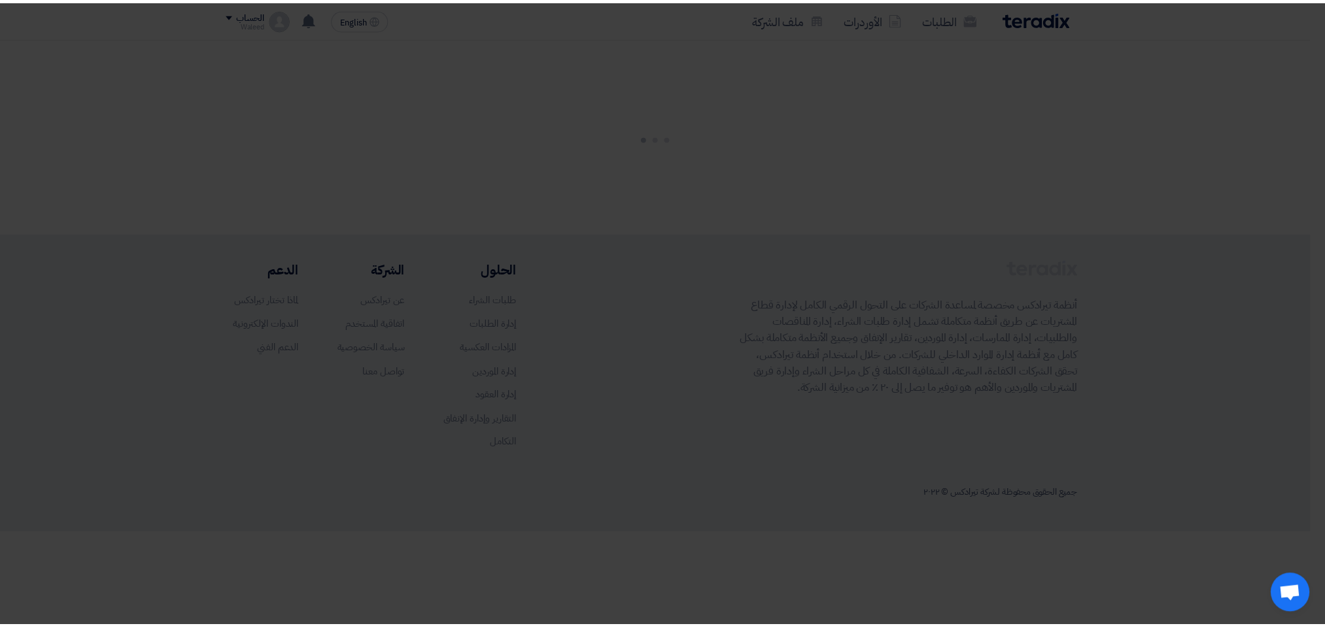
scroll to position [0, 0]
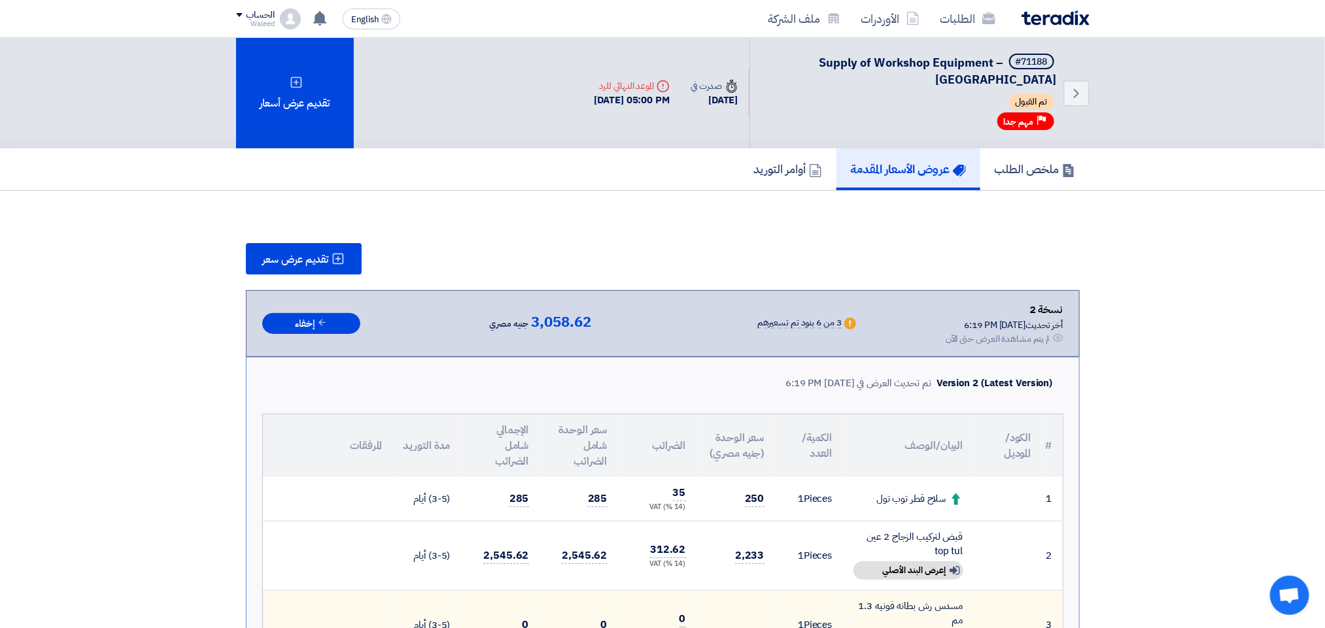
click at [897, 165] on h5 "عروض الأسعار المقدمة" at bounding box center [908, 168] width 115 height 15
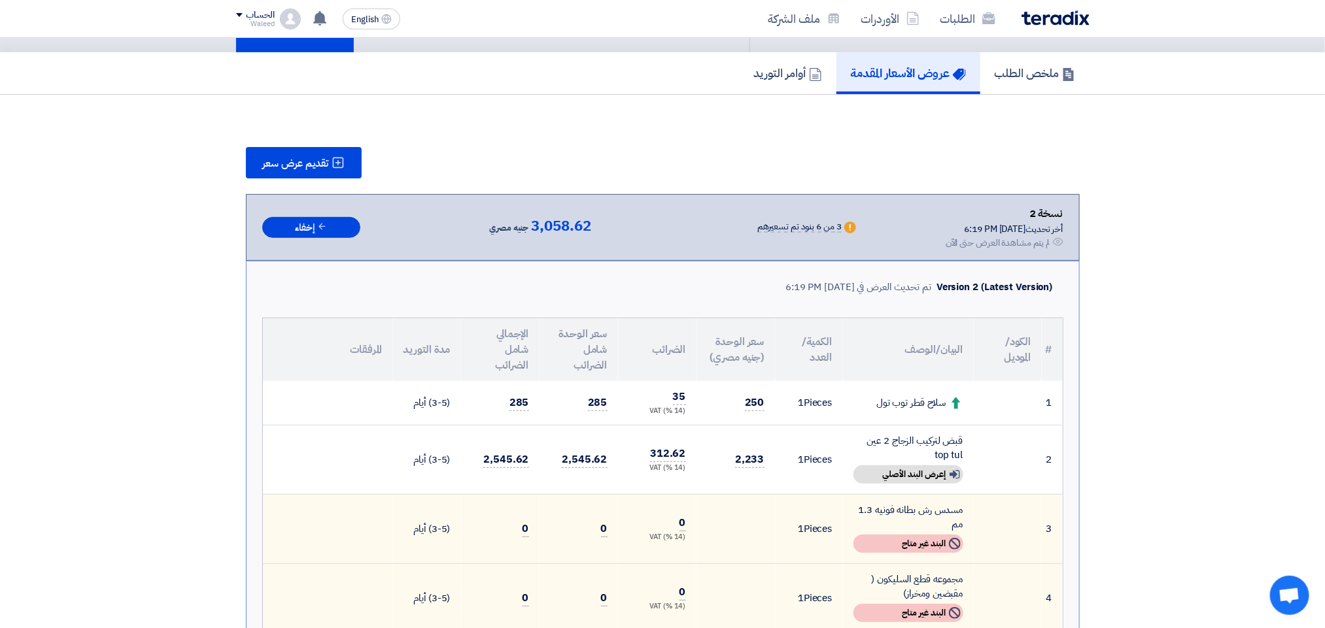
scroll to position [161, 0]
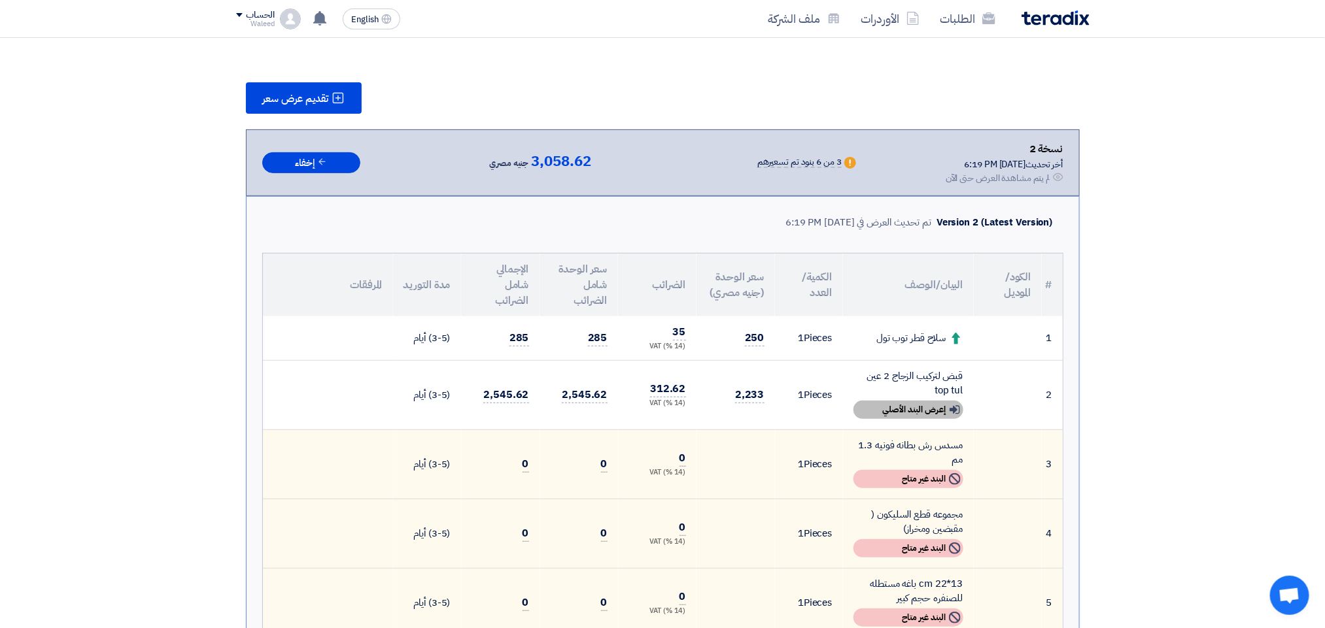
click at [924, 410] on div "Show details إعرض البند الأصلي" at bounding box center [908, 410] width 110 height 18
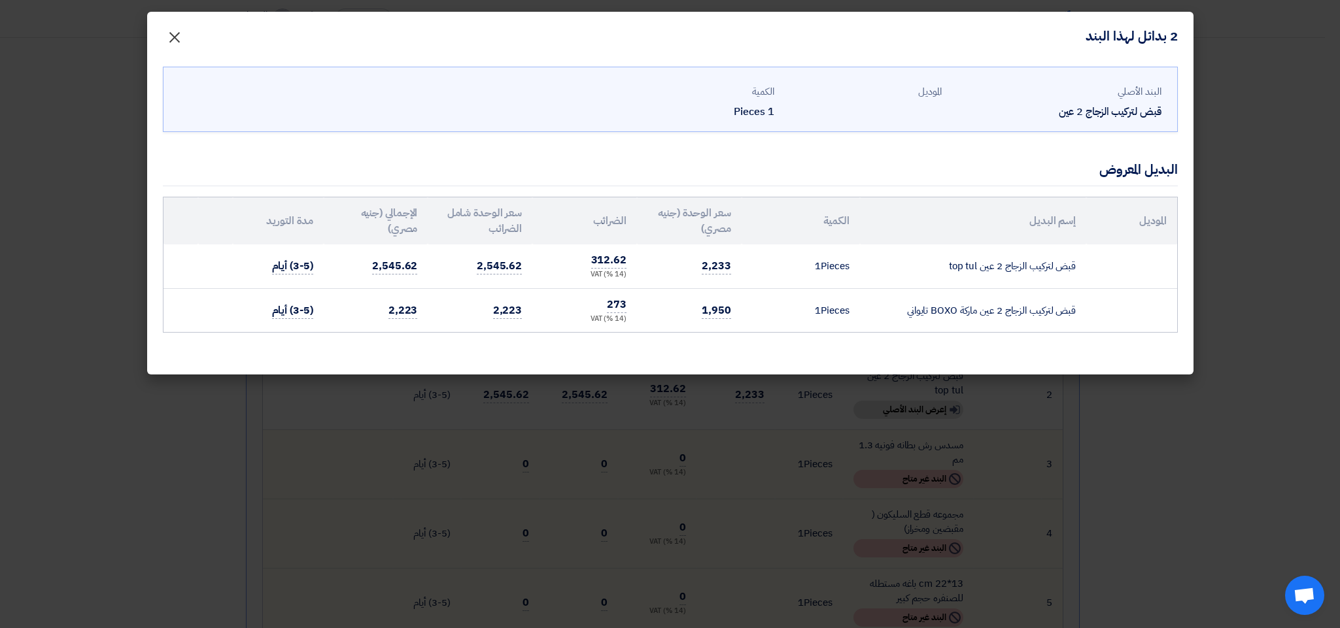
click at [173, 34] on span "×" at bounding box center [175, 36] width 16 height 39
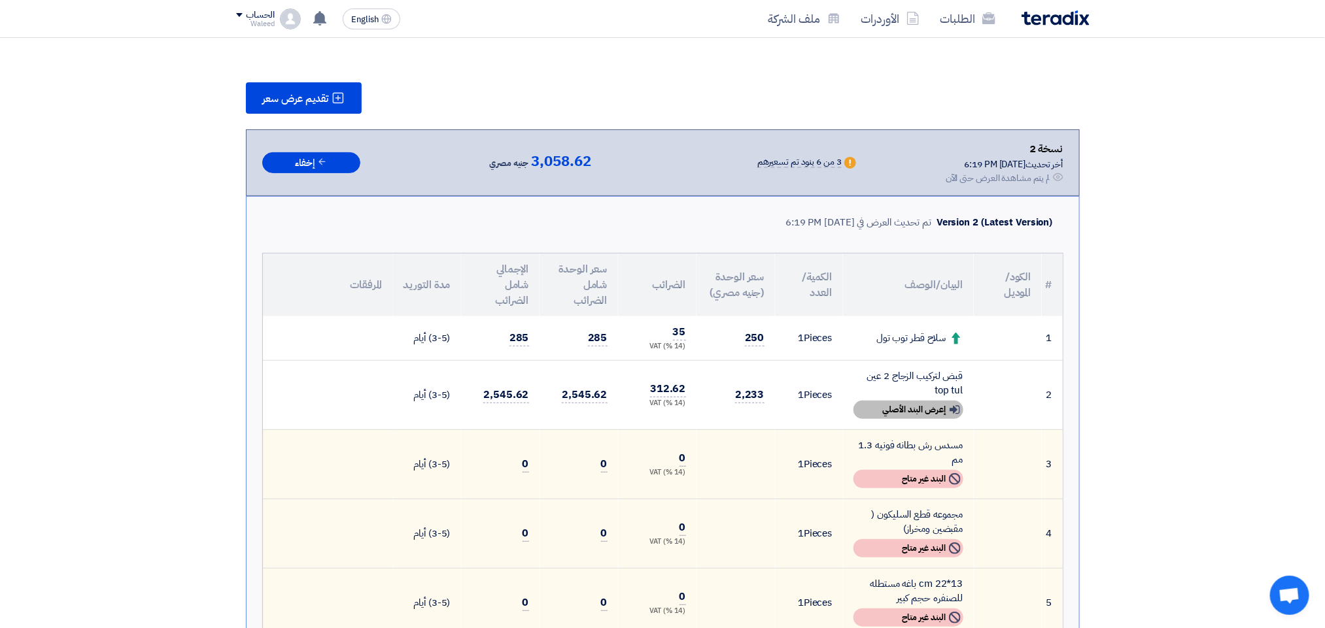
click at [951, 408] on use at bounding box center [954, 409] width 10 height 8
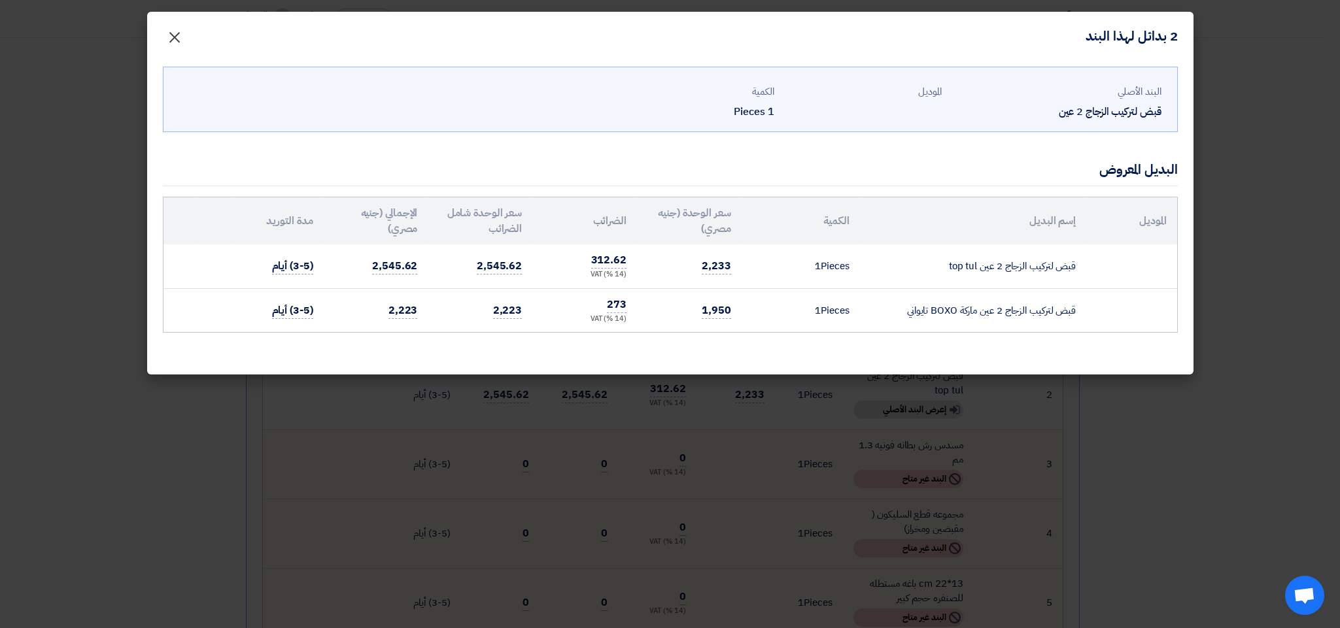
click at [167, 32] on span "×" at bounding box center [175, 36] width 16 height 39
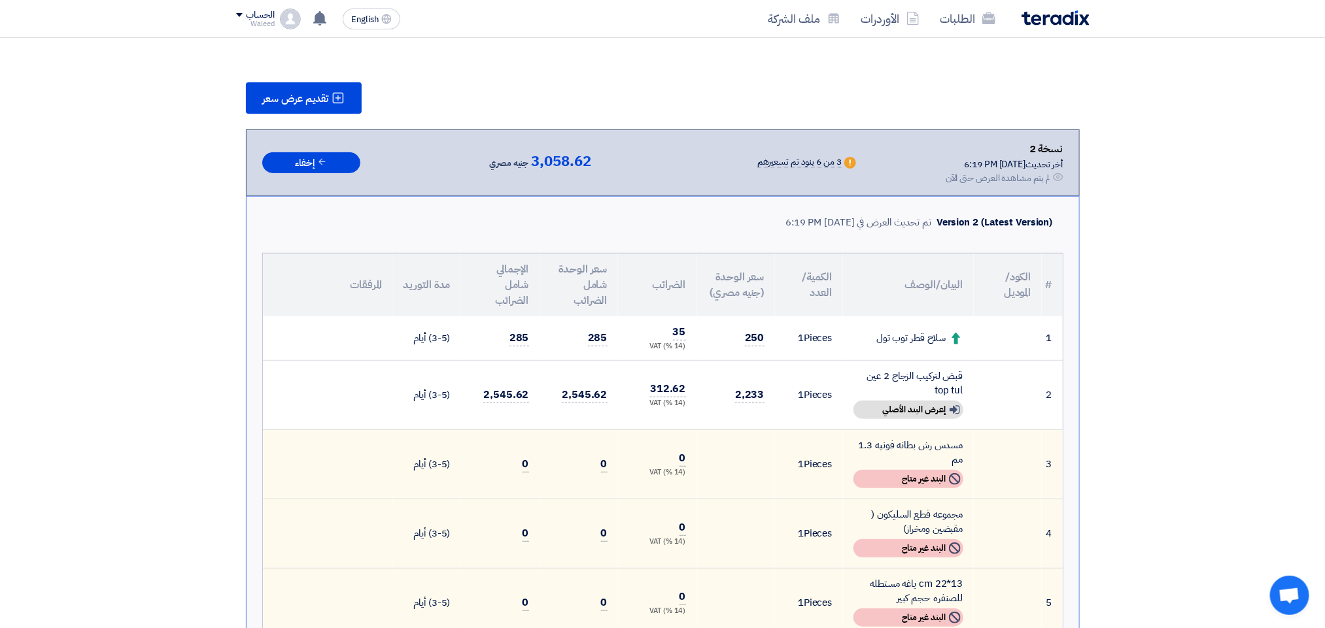
scroll to position [0, 0]
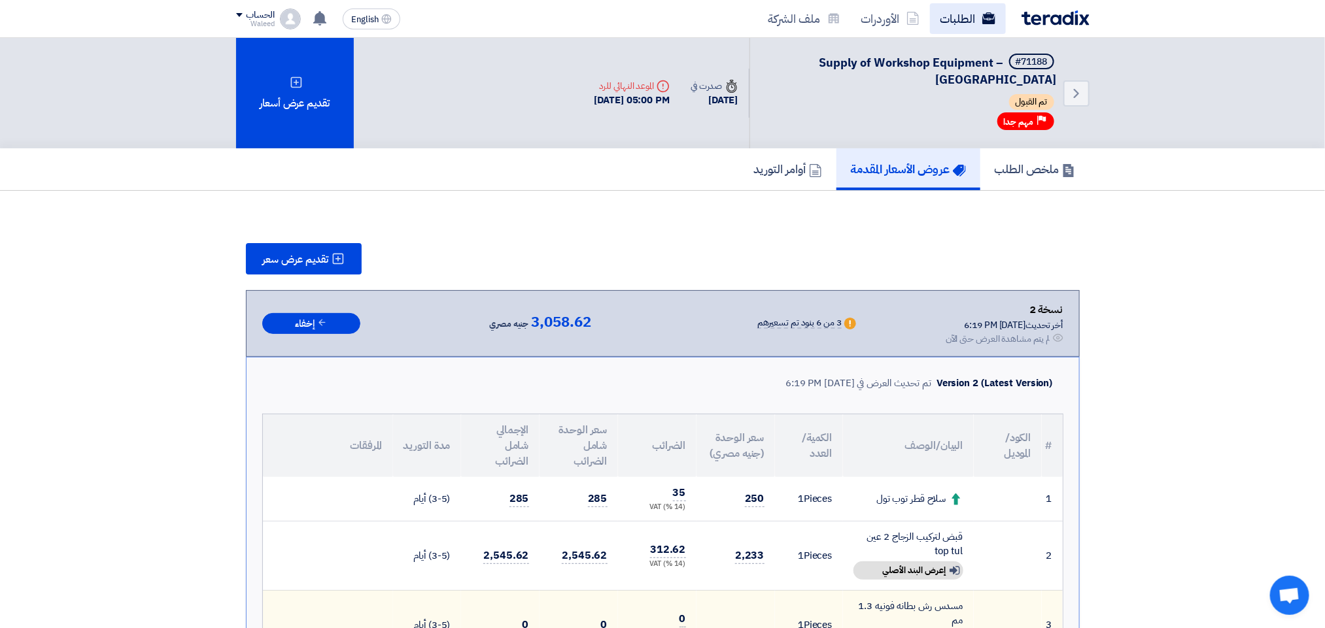
click at [958, 24] on link "الطلبات" at bounding box center [968, 18] width 76 height 31
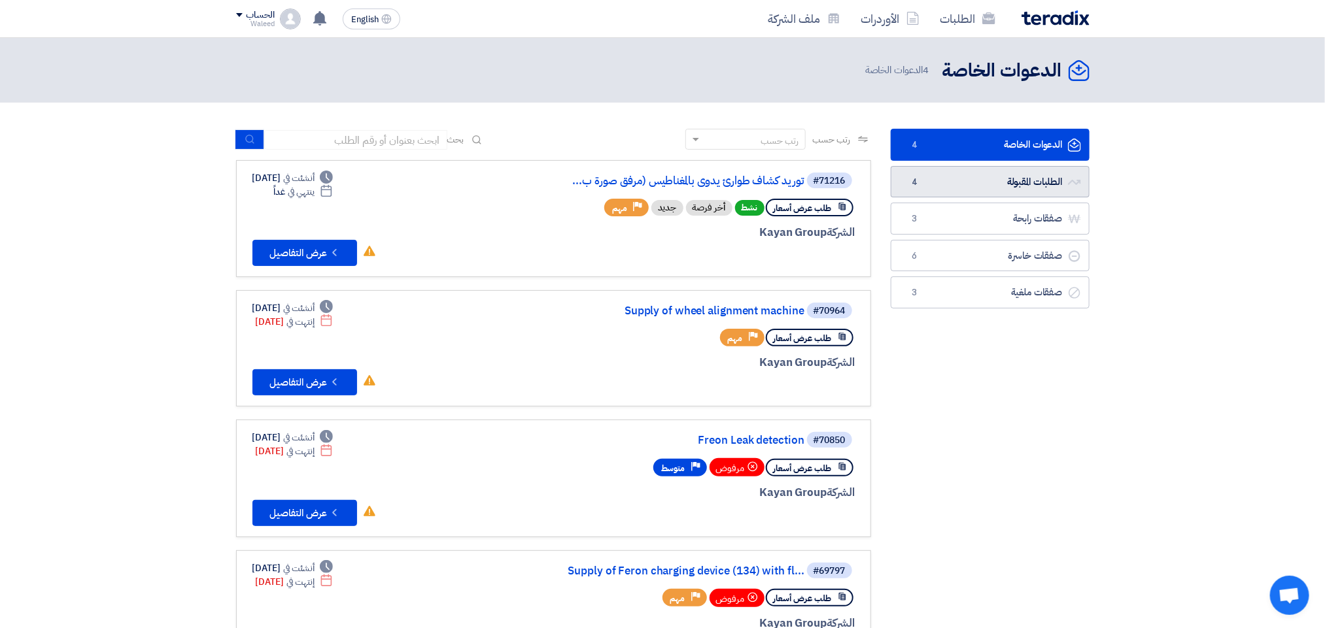
click at [1028, 183] on link "الطلبات المقبولة الطلبات المقبولة 4" at bounding box center [989, 182] width 199 height 32
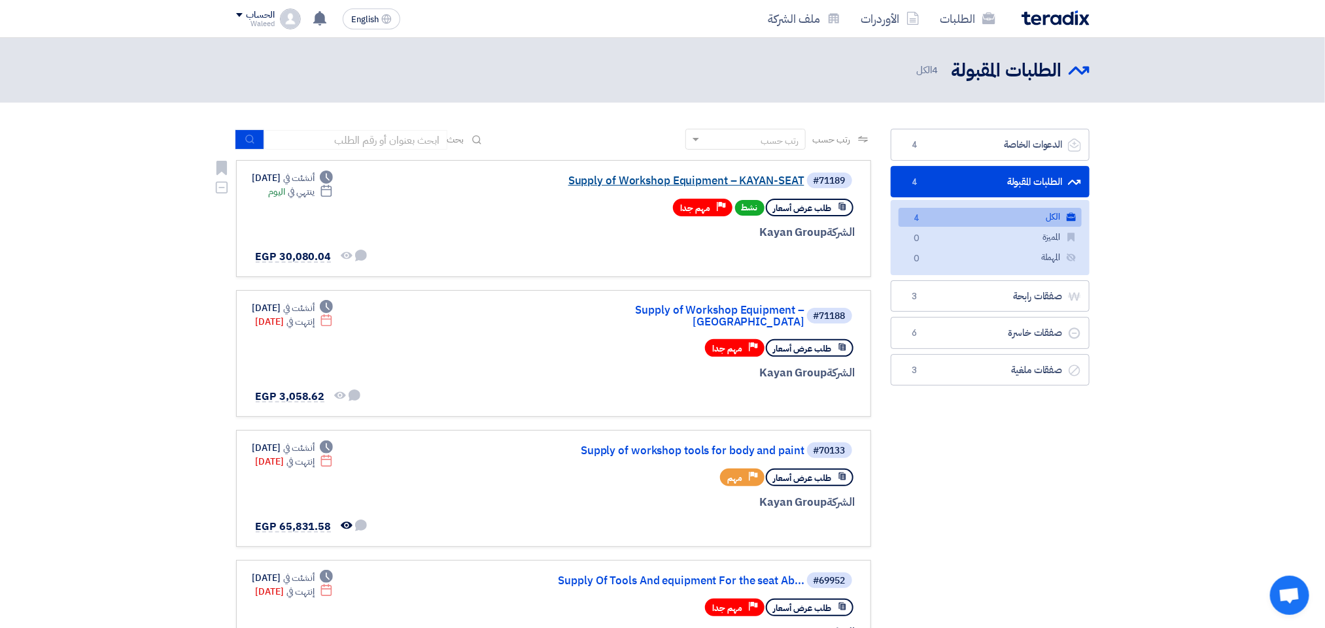
click at [688, 177] on link "Supply of Workshop Equipment – KAYAN-SEAT" at bounding box center [674, 181] width 262 height 12
click at [658, 309] on link "Supply of Workshop Equipment – [GEOGRAPHIC_DATA]" at bounding box center [674, 317] width 262 height 24
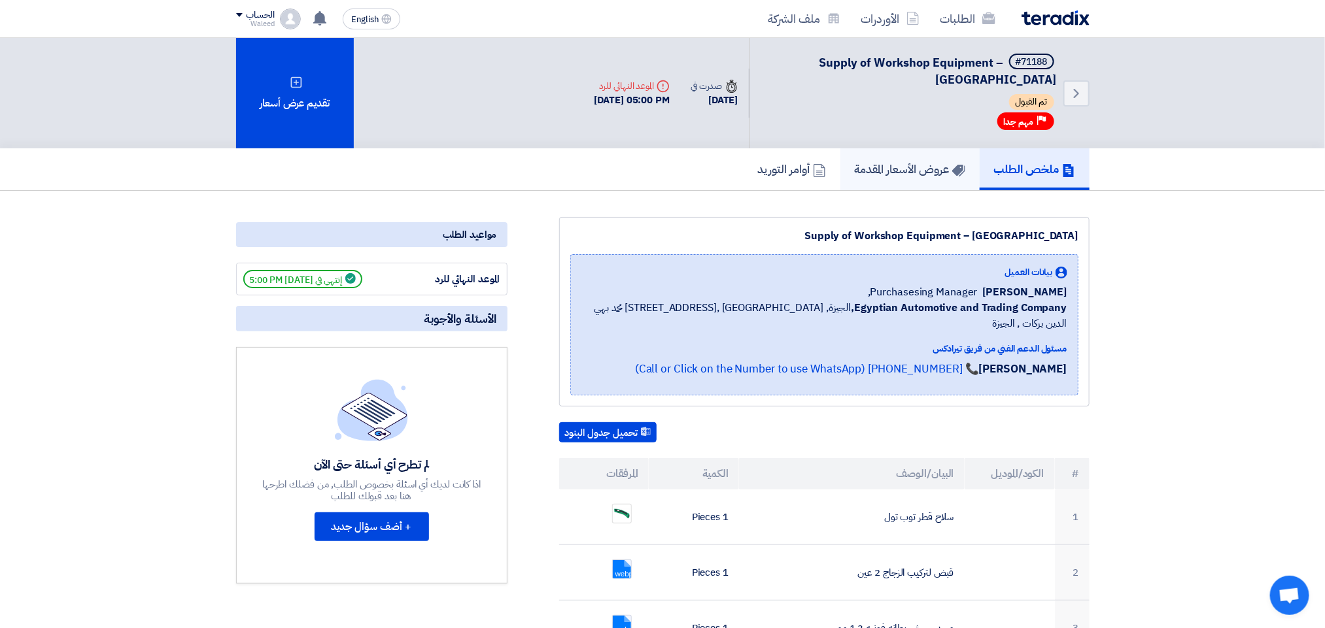
click at [885, 165] on h5 "عروض الأسعار المقدمة" at bounding box center [910, 168] width 110 height 15
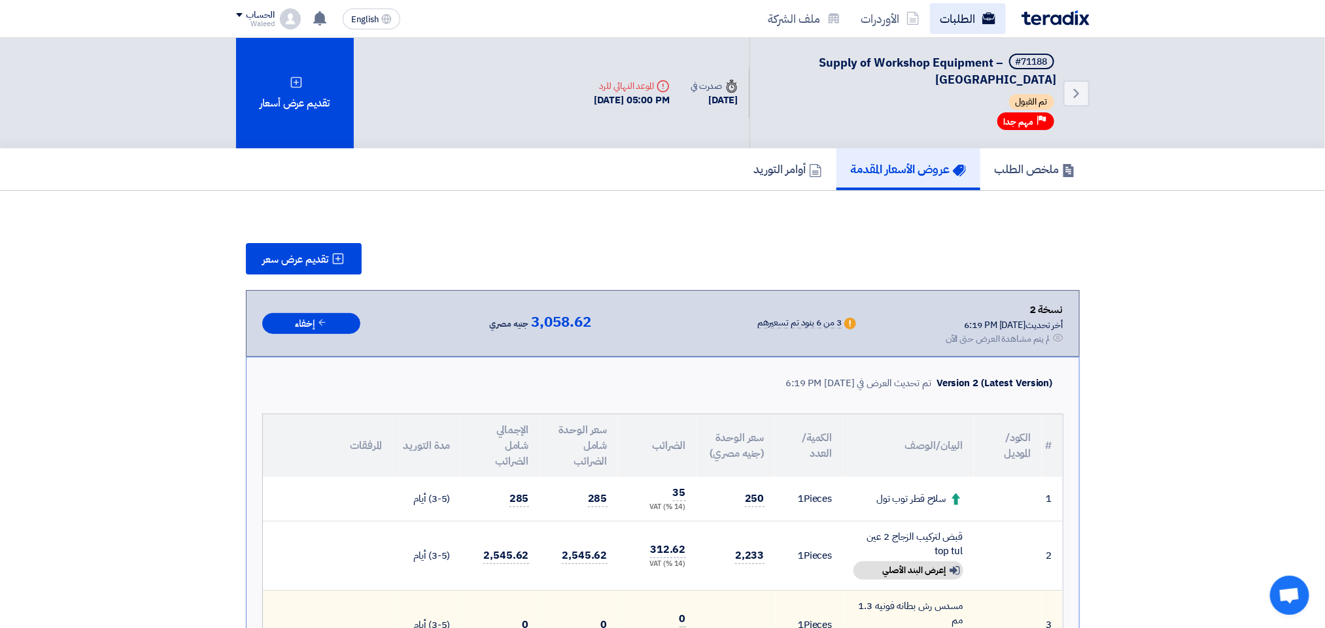
click at [950, 18] on link "الطلبات" at bounding box center [968, 18] width 76 height 31
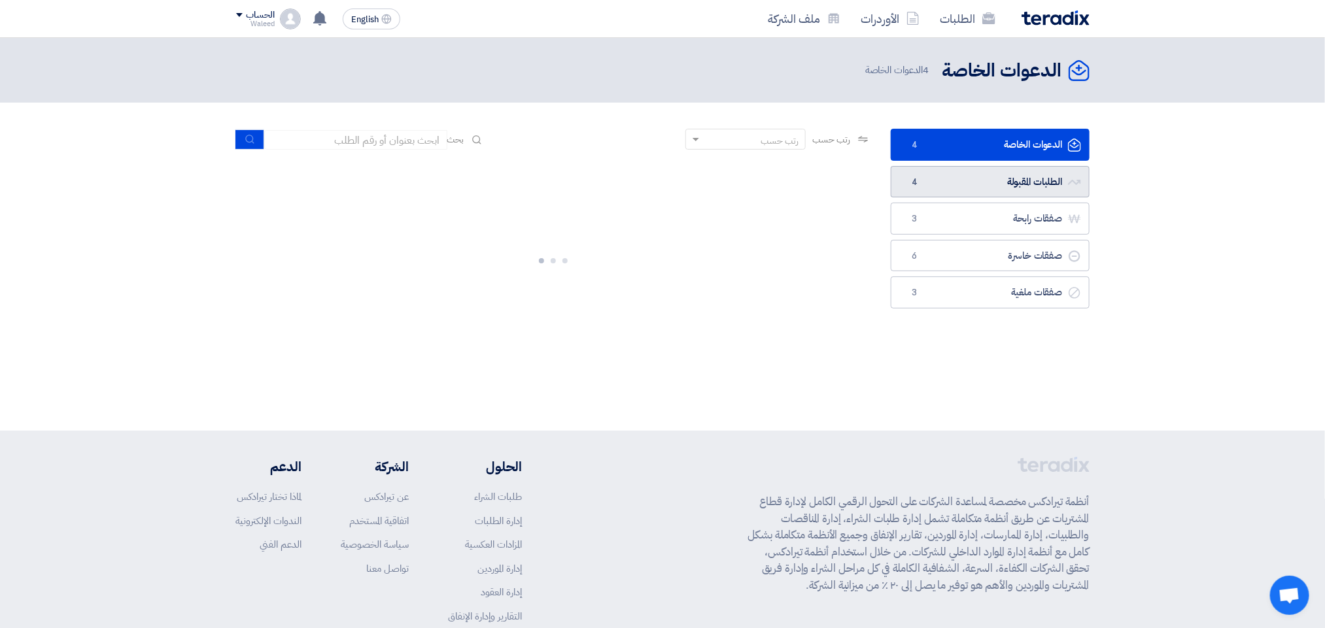
click at [959, 184] on link "الطلبات المقبولة الطلبات المقبولة 4" at bounding box center [989, 182] width 199 height 32
